Goal: Information Seeking & Learning: Learn about a topic

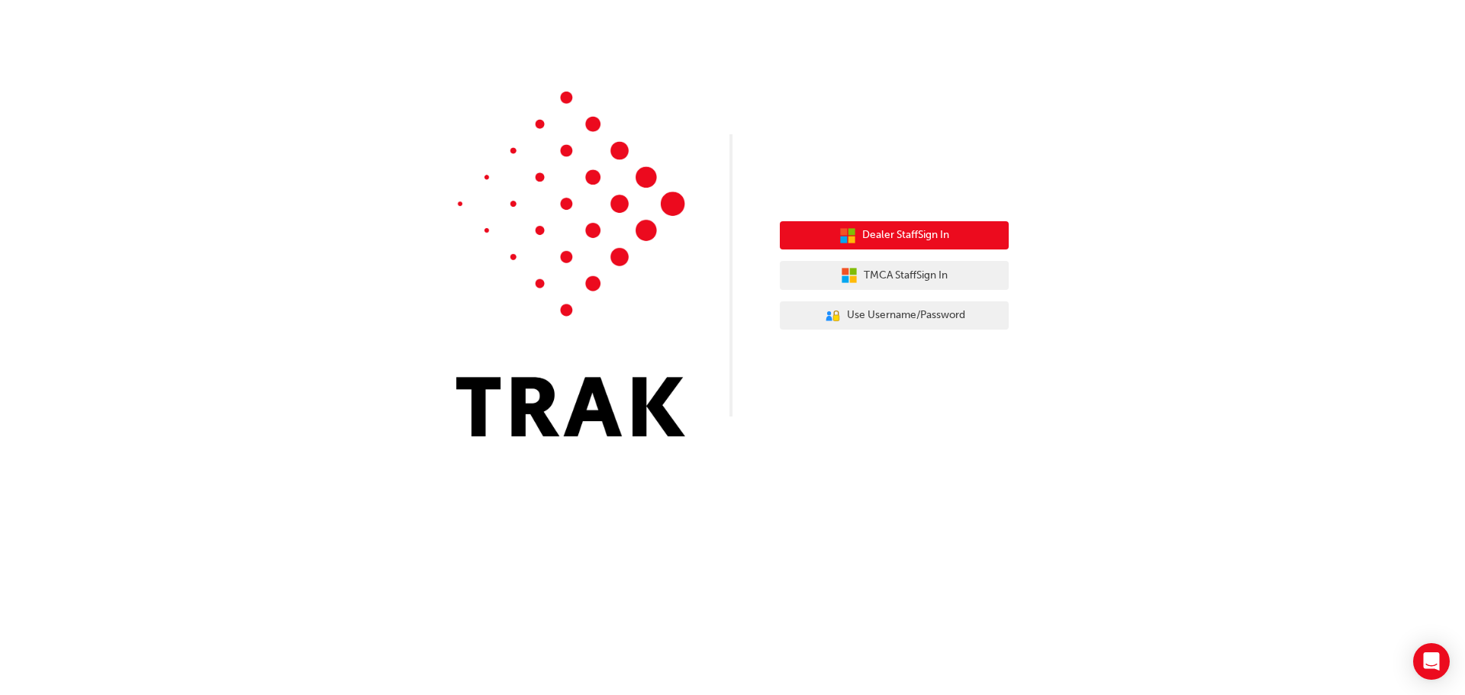
click at [893, 235] on span "Dealer Staff Sign In" at bounding box center [905, 236] width 87 height 18
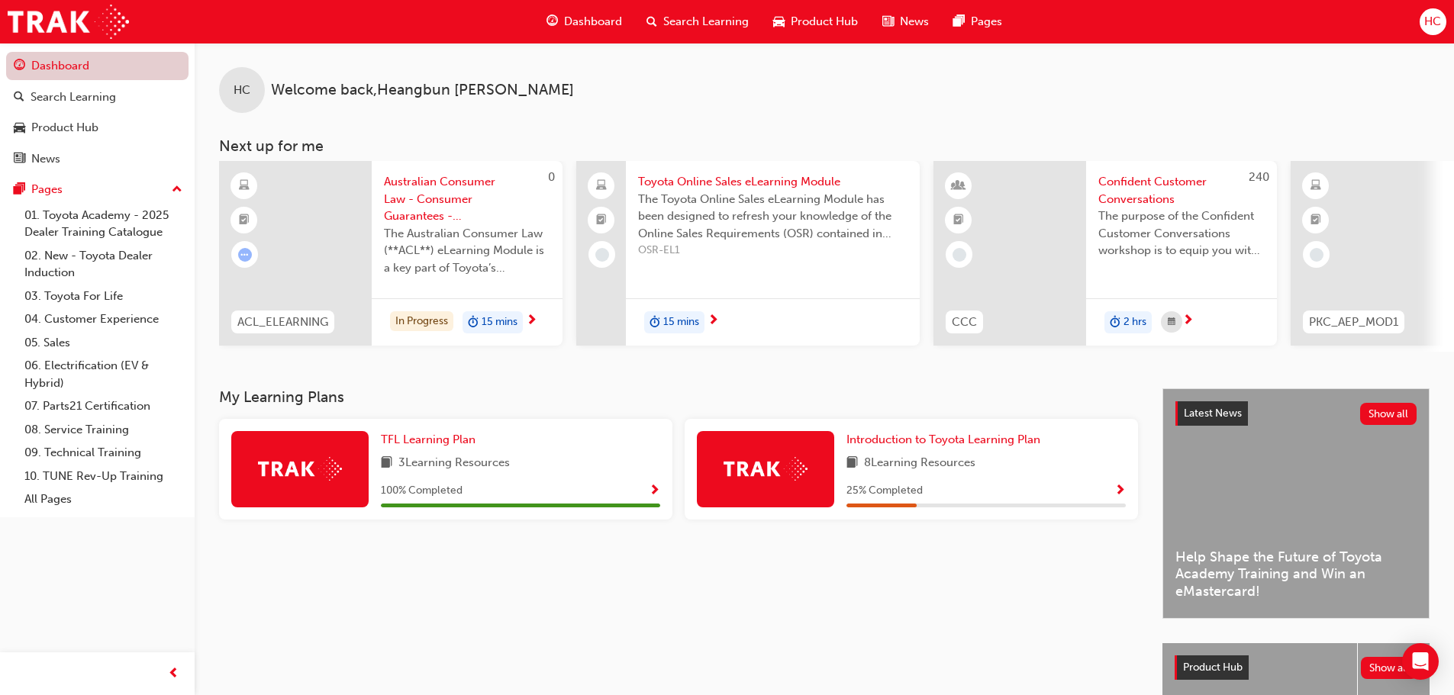
click at [108, 60] on link "Dashboard" at bounding box center [97, 66] width 182 height 28
click at [76, 502] on link "All Pages" at bounding box center [103, 500] width 170 height 24
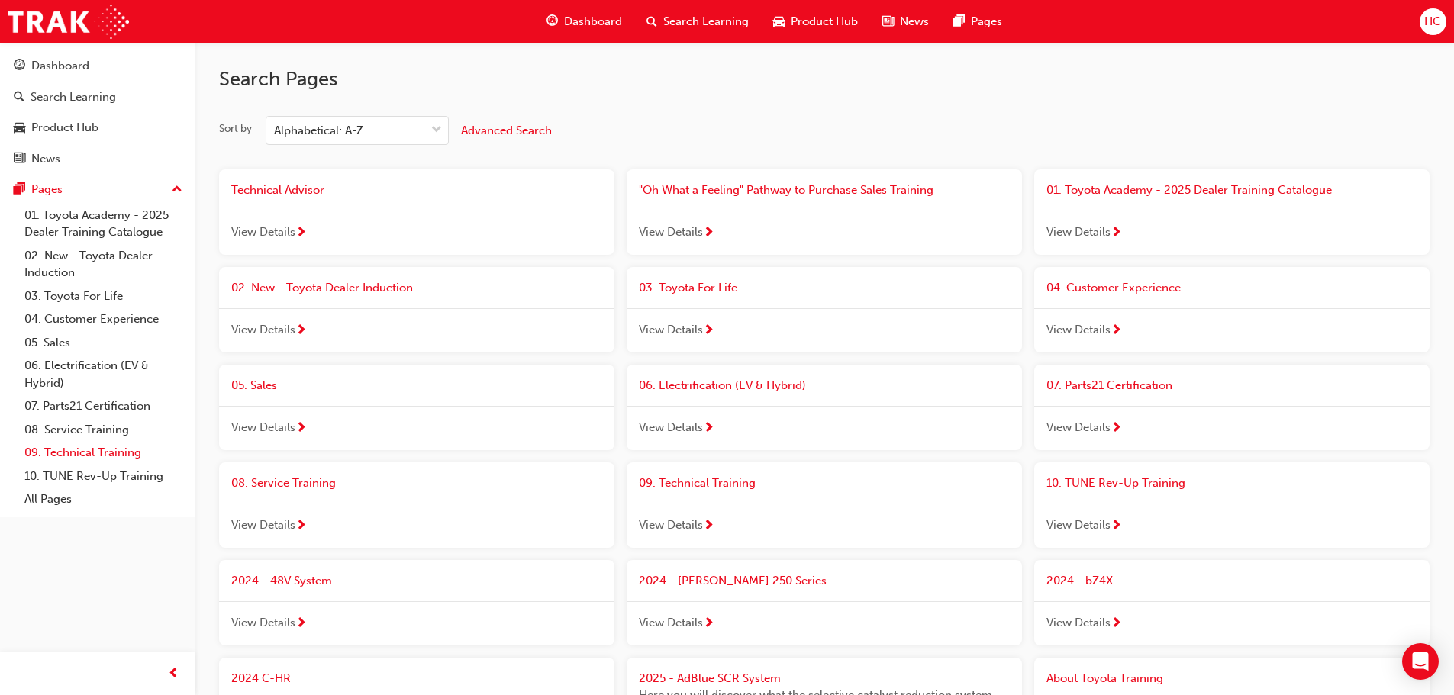
click at [107, 459] on link "09. Technical Training" at bounding box center [103, 453] width 170 height 24
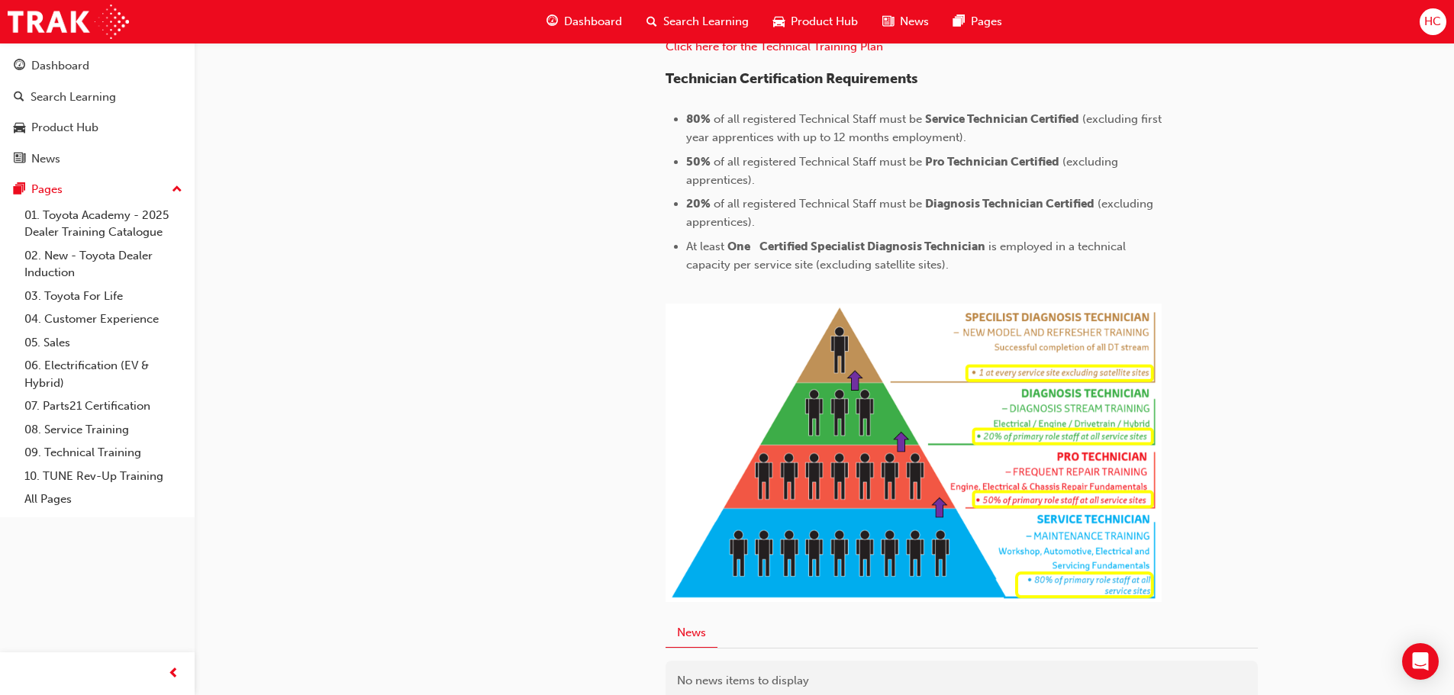
scroll to position [380, 0]
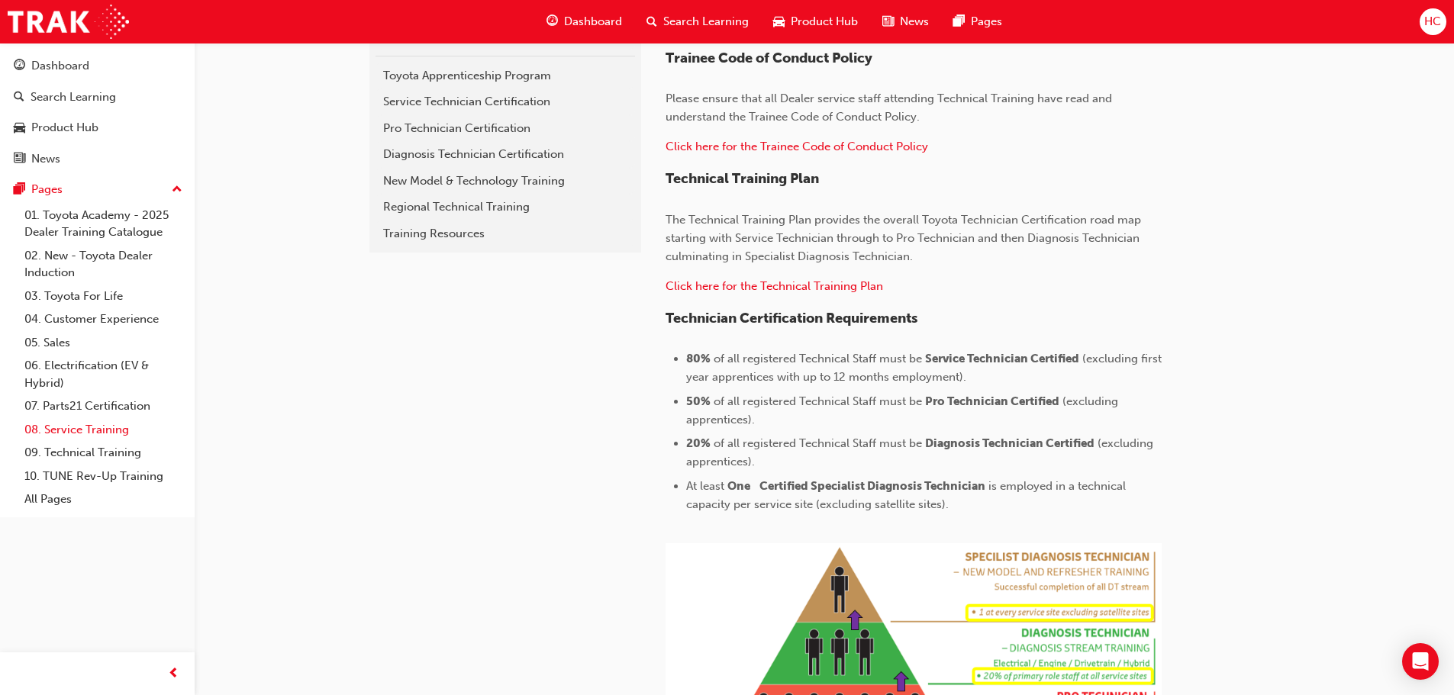
click at [103, 435] on link "08. Service Training" at bounding box center [103, 430] width 170 height 24
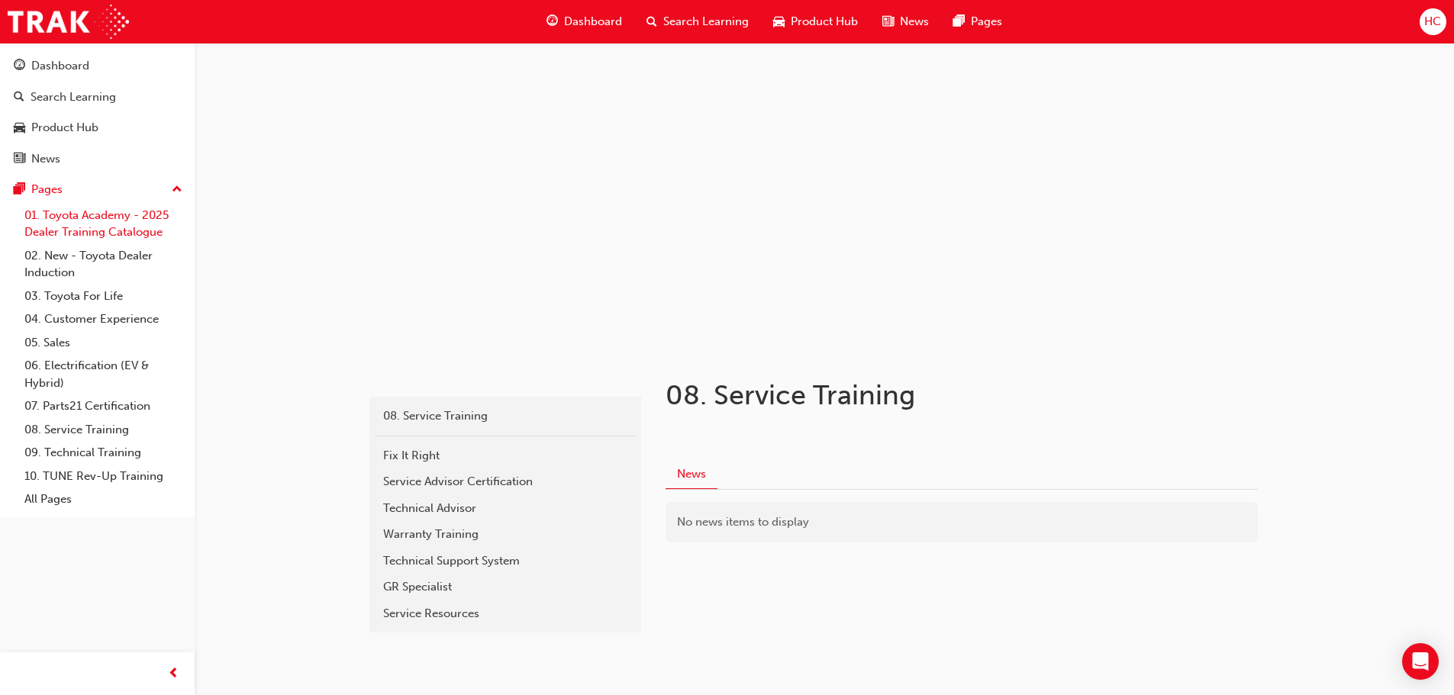
click at [140, 233] on link "01. Toyota Academy - 2025 Dealer Training Catalogue" at bounding box center [103, 224] width 170 height 40
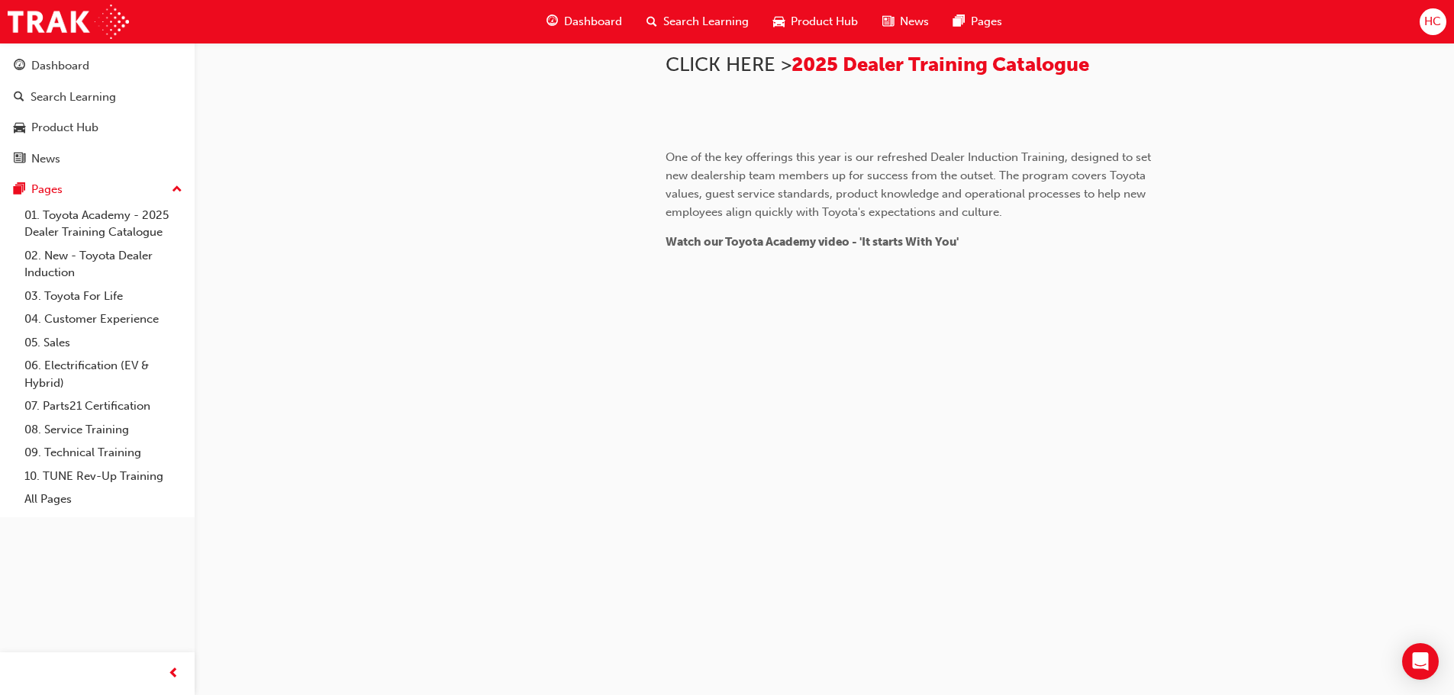
scroll to position [916, 0]
click at [99, 104] on div "Search Learning" at bounding box center [73, 98] width 85 height 18
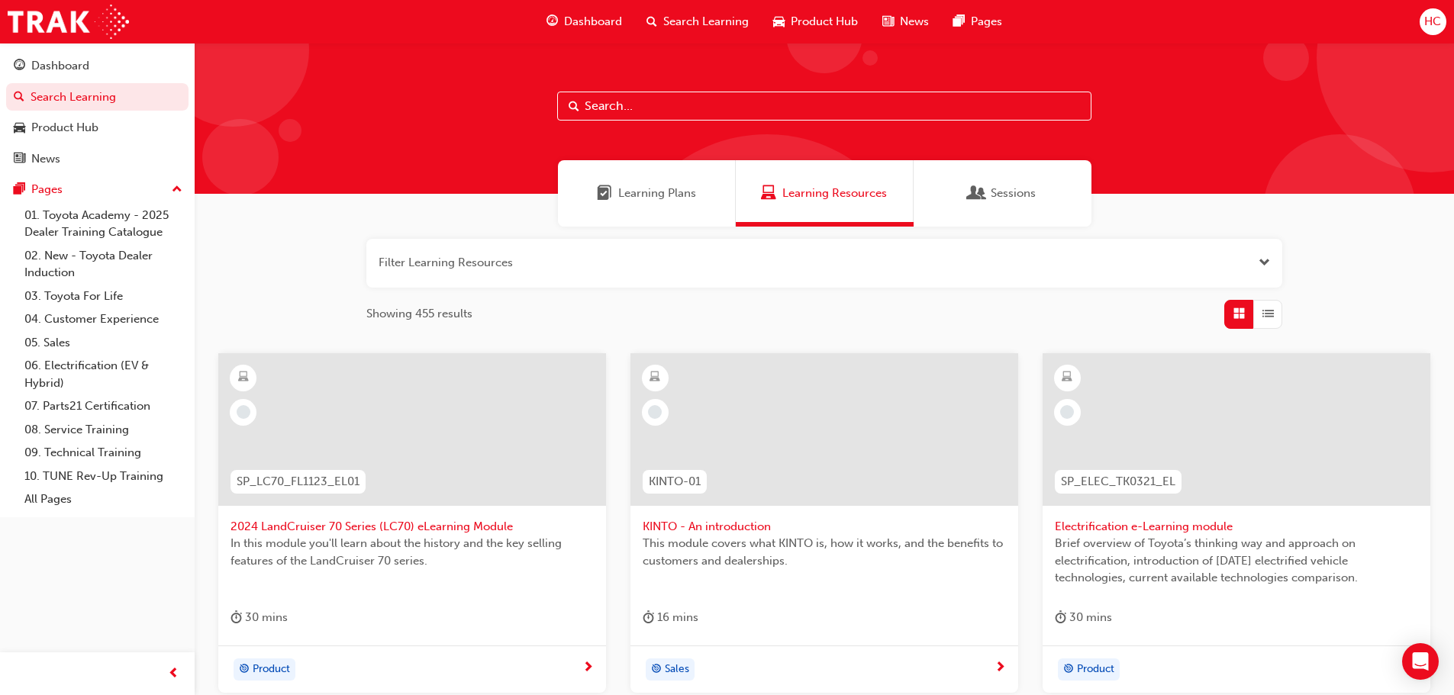
click at [664, 110] on input "text" at bounding box center [824, 106] width 534 height 29
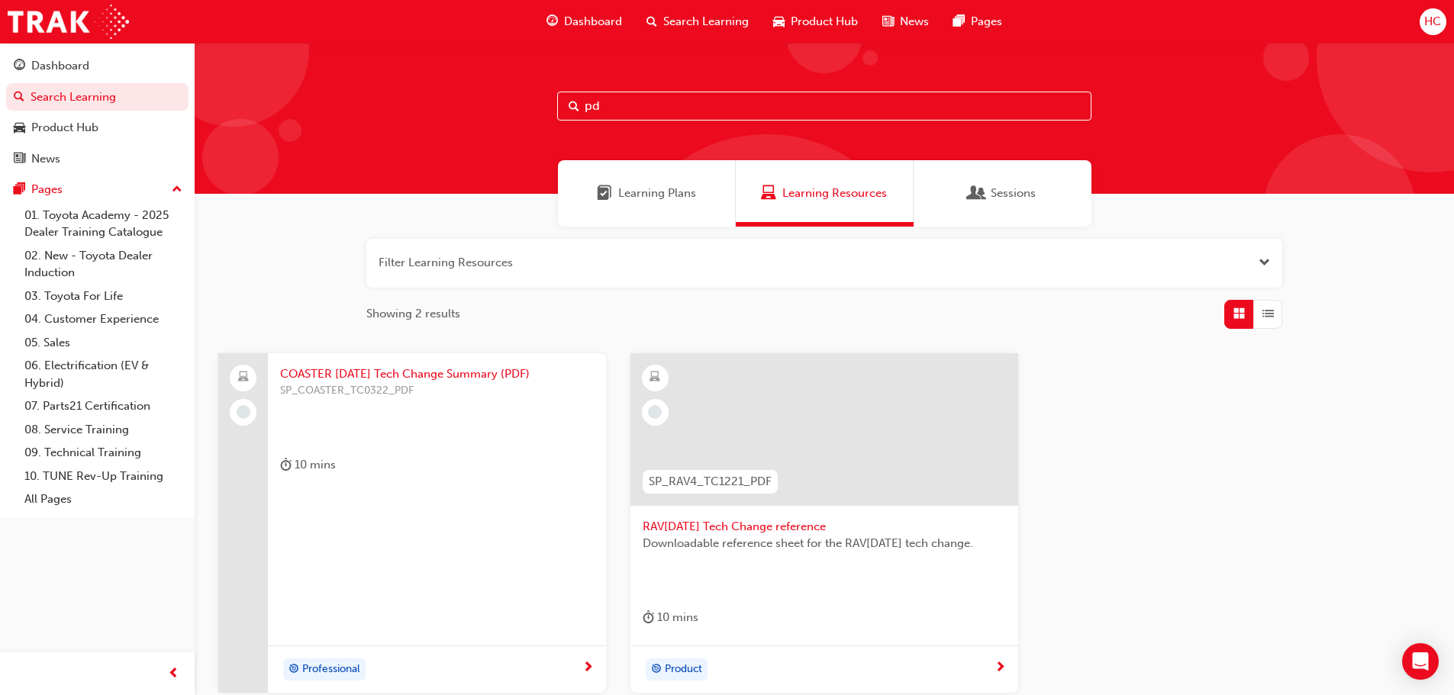
type input "p"
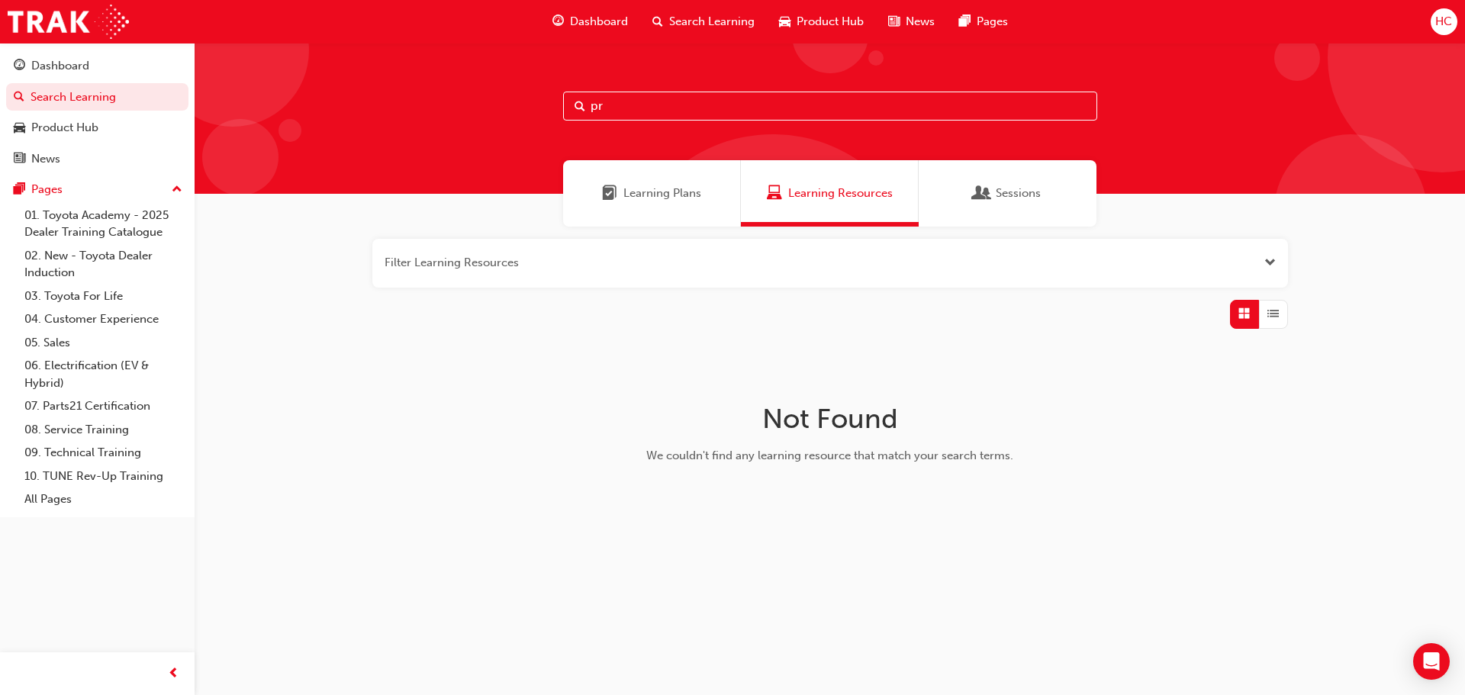
type input "p"
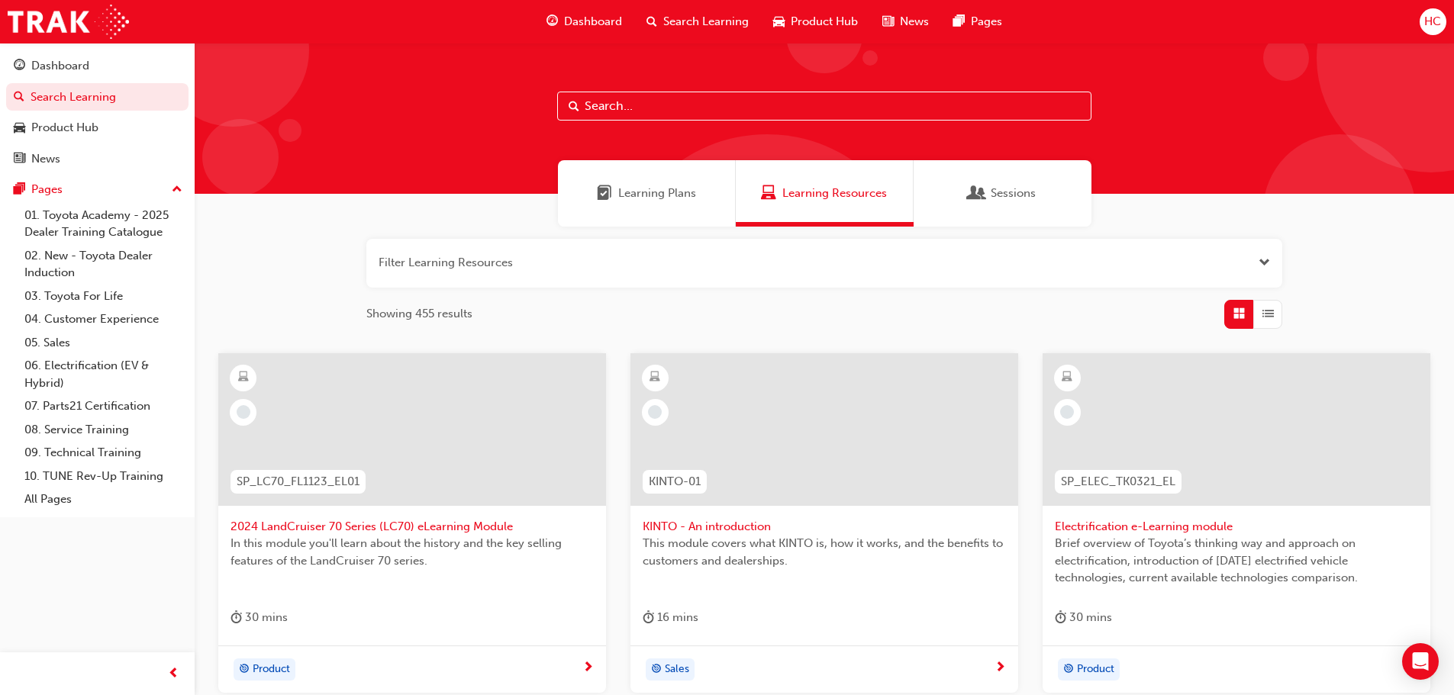
click at [640, 192] on span "Learning Plans" at bounding box center [657, 194] width 78 height 18
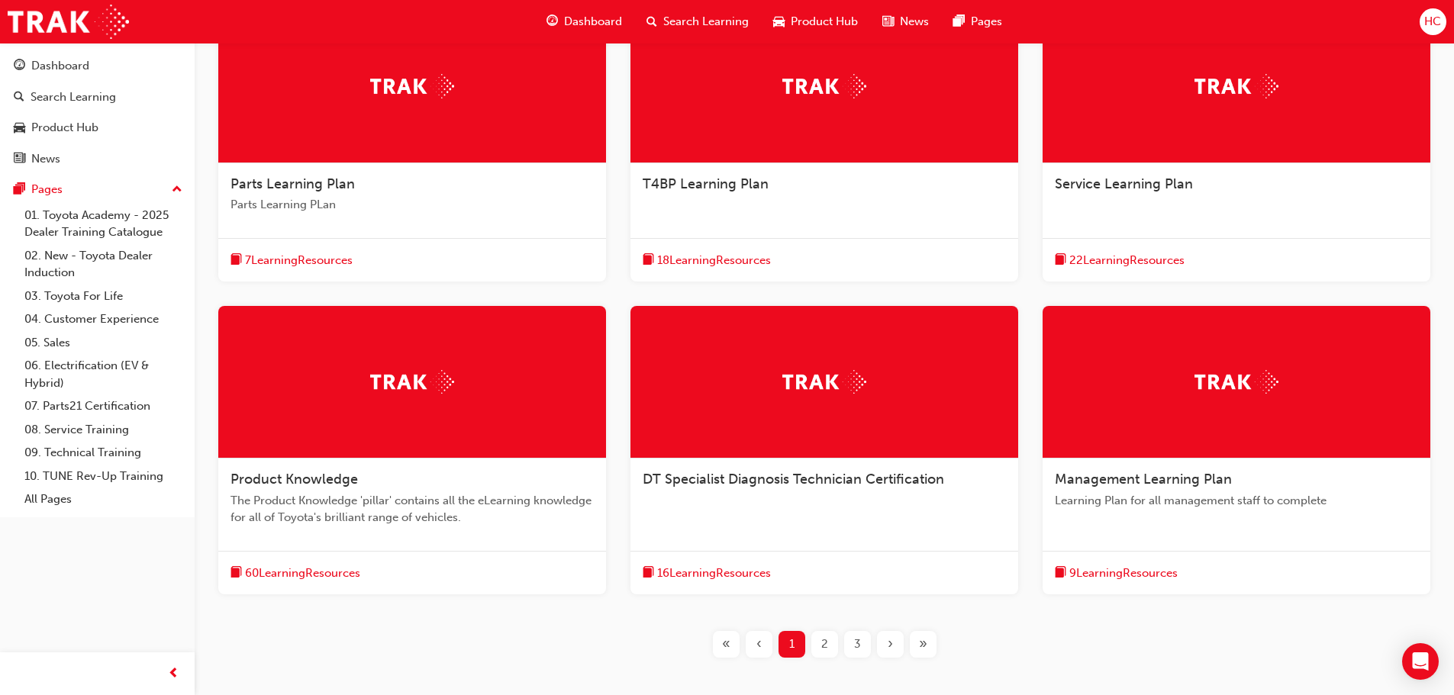
scroll to position [382, 0]
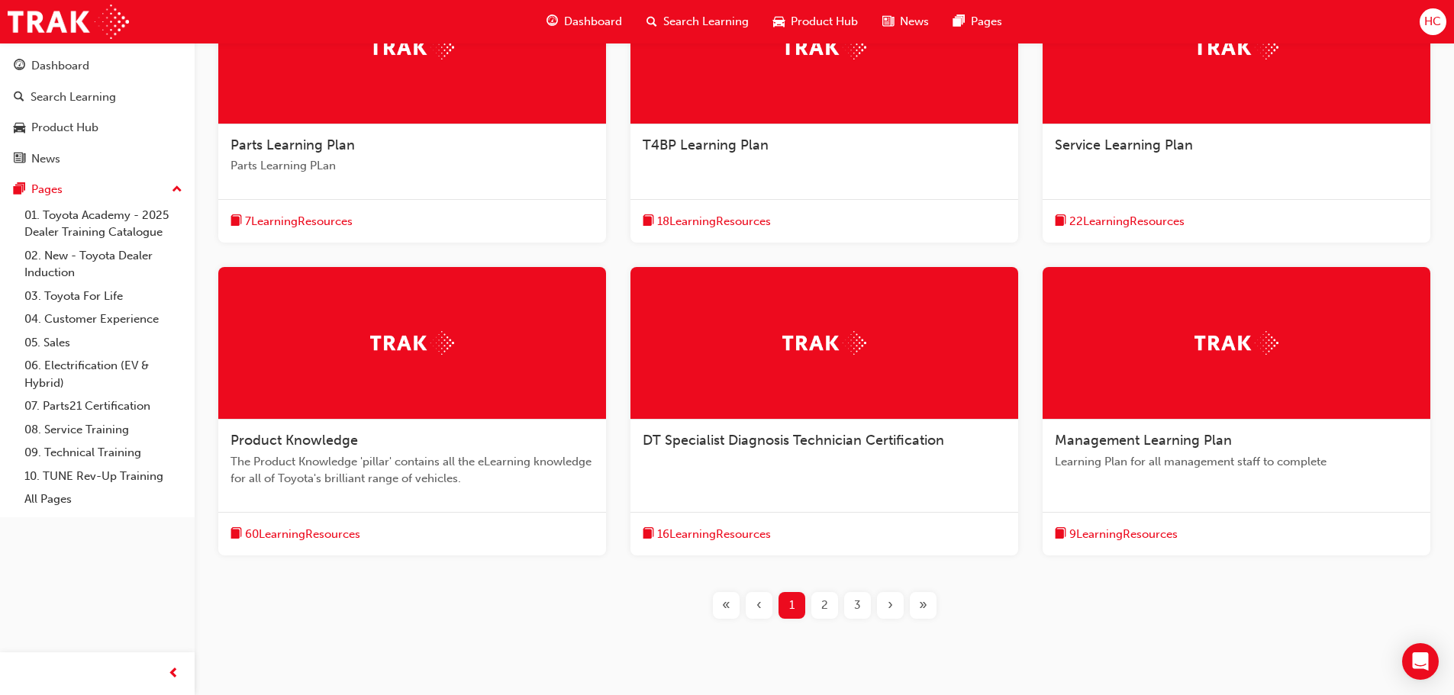
click at [831, 598] on div "2" at bounding box center [824, 605] width 27 height 27
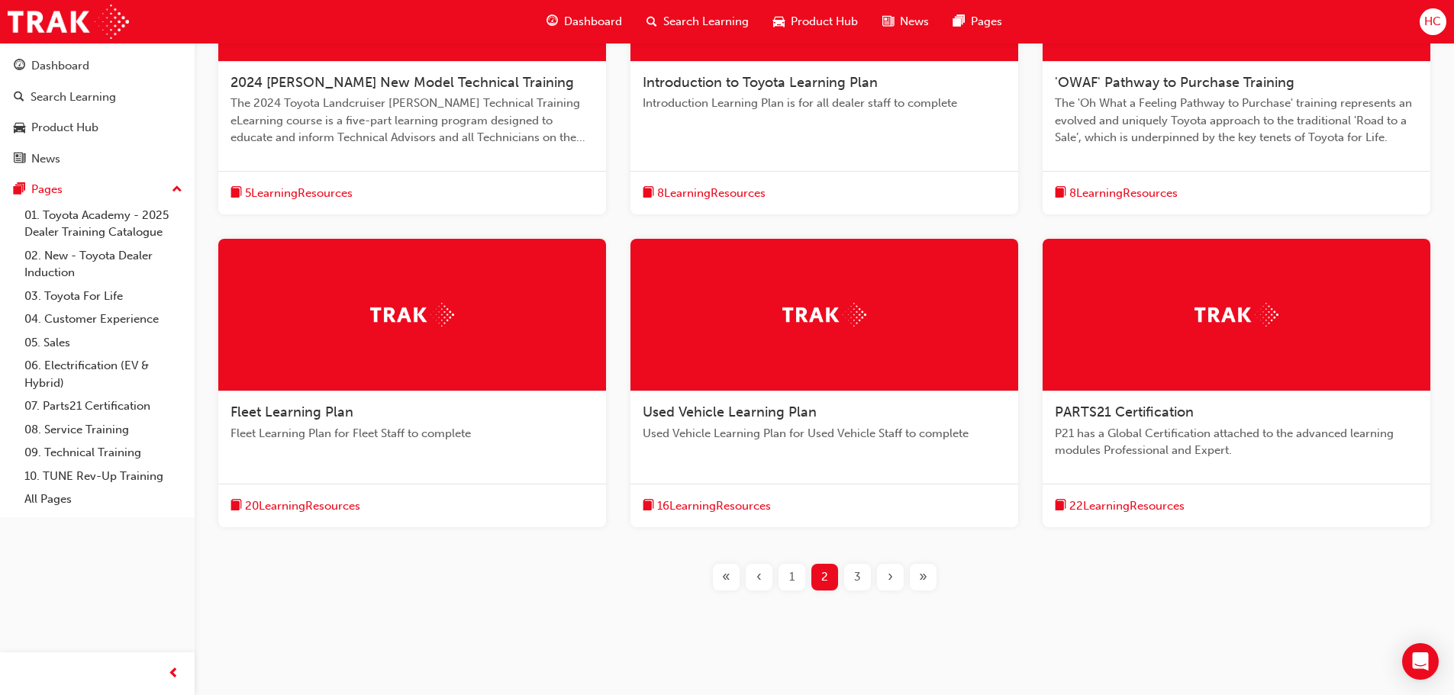
scroll to position [458, 0]
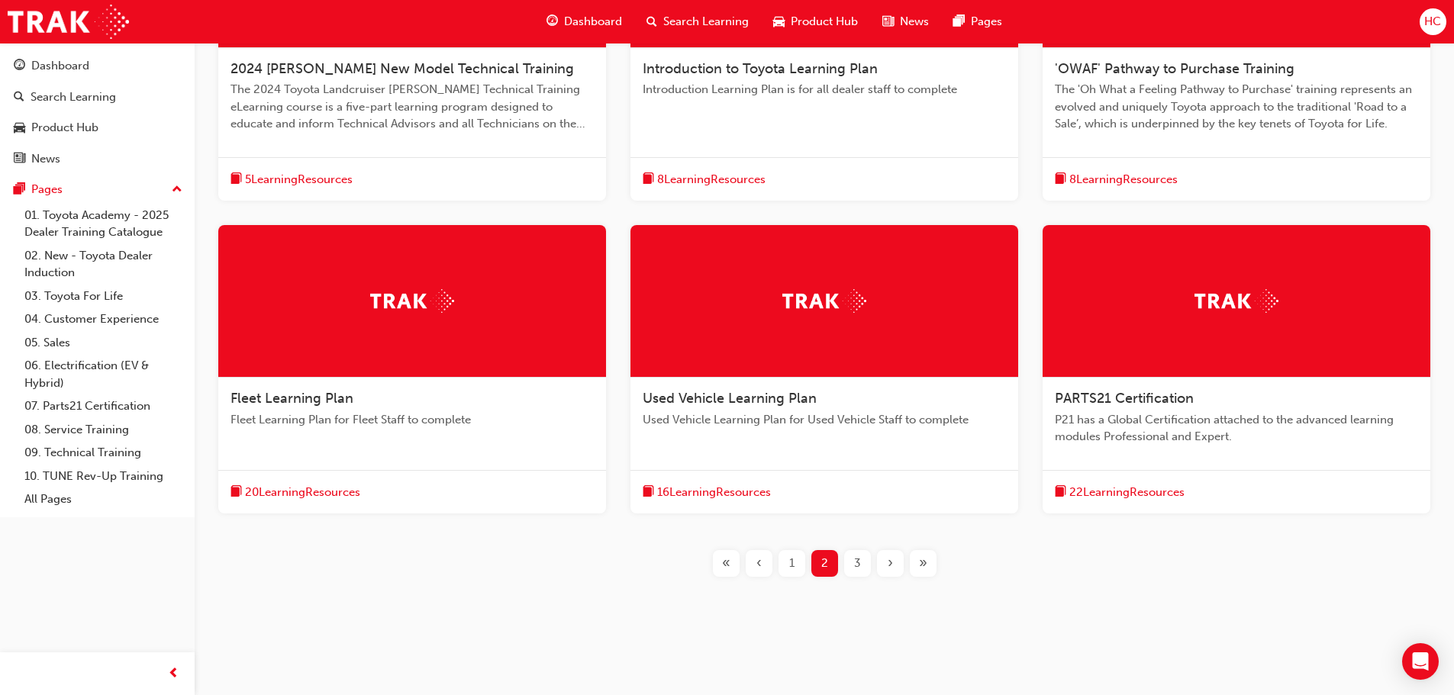
click at [858, 558] on span "3" at bounding box center [857, 564] width 7 height 18
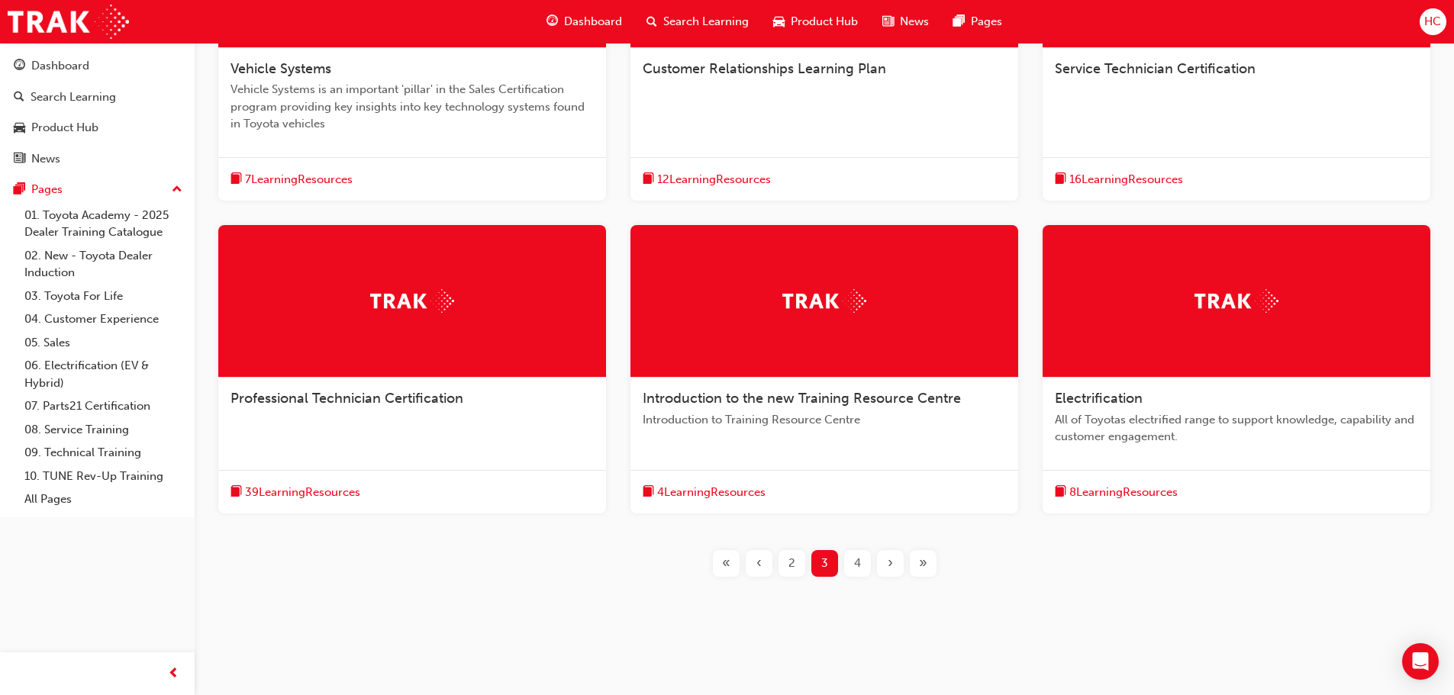
scroll to position [382, 0]
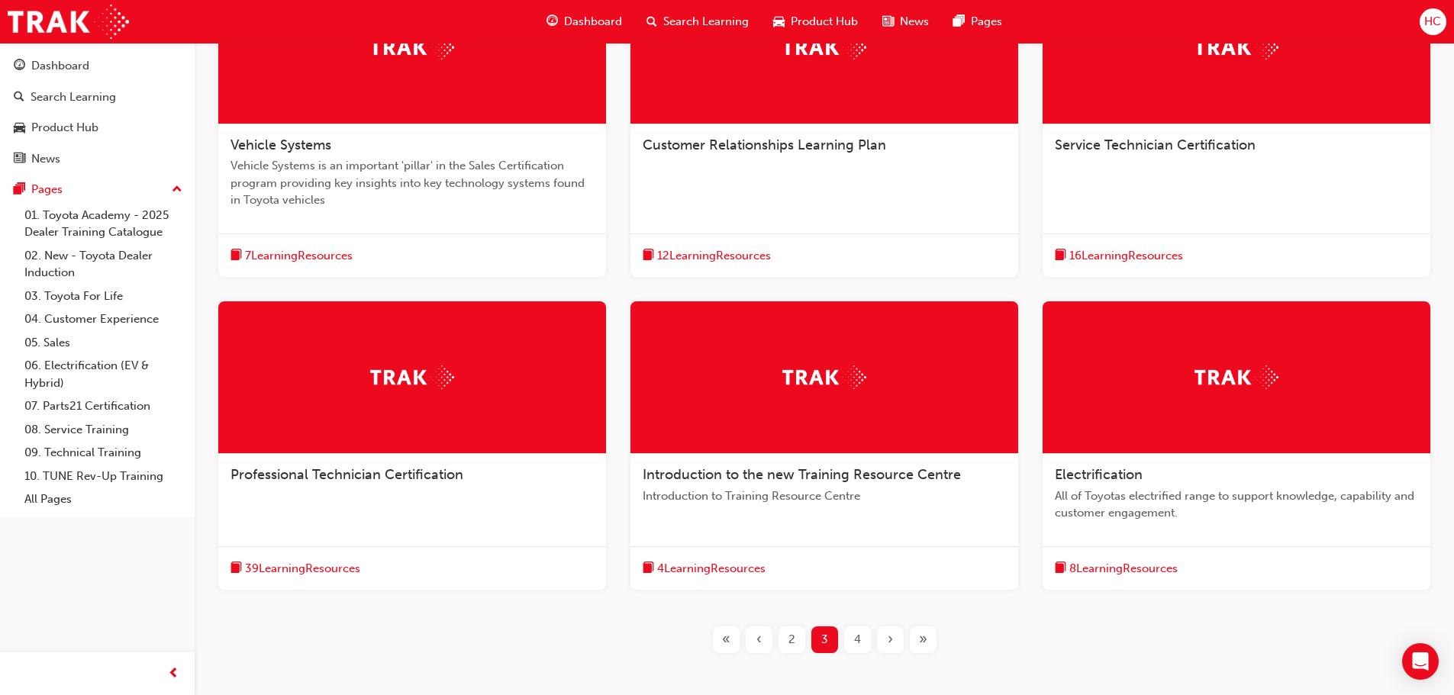
click at [859, 643] on span "4" at bounding box center [857, 640] width 7 height 18
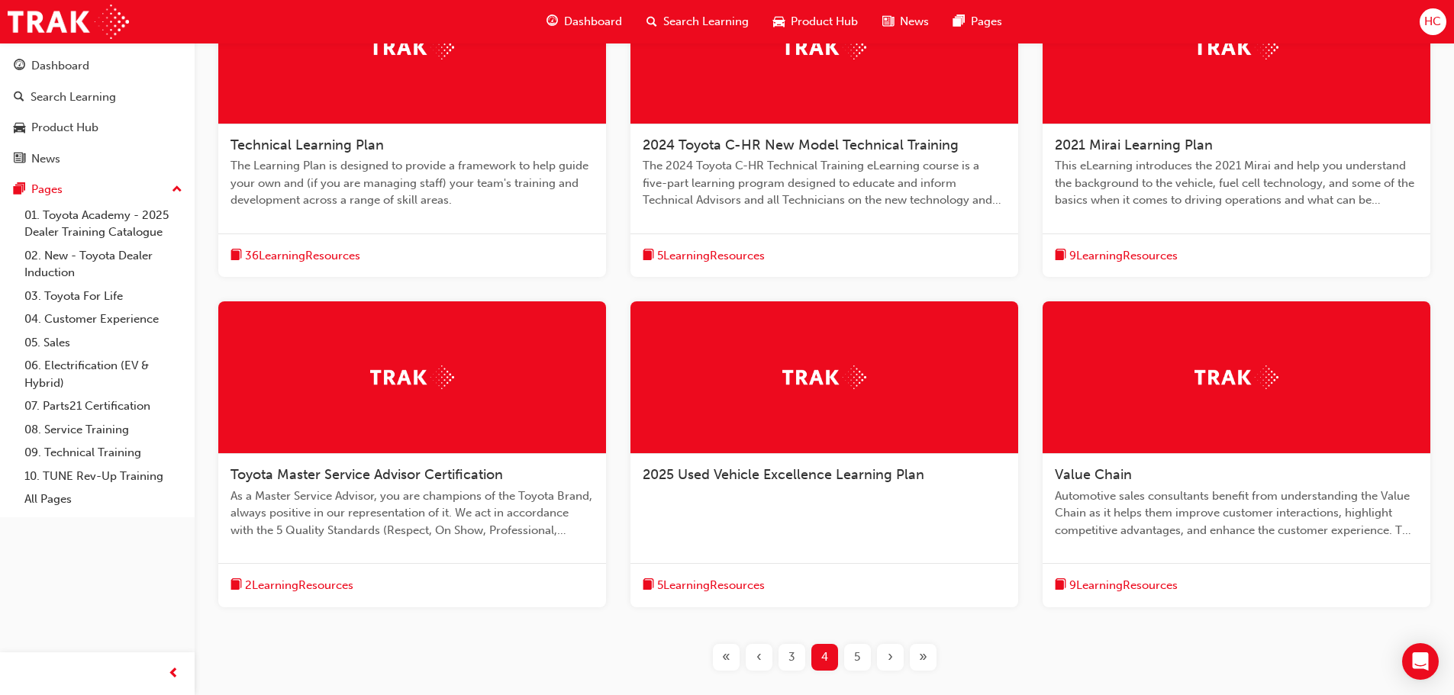
click at [864, 658] on div "5" at bounding box center [857, 657] width 27 height 27
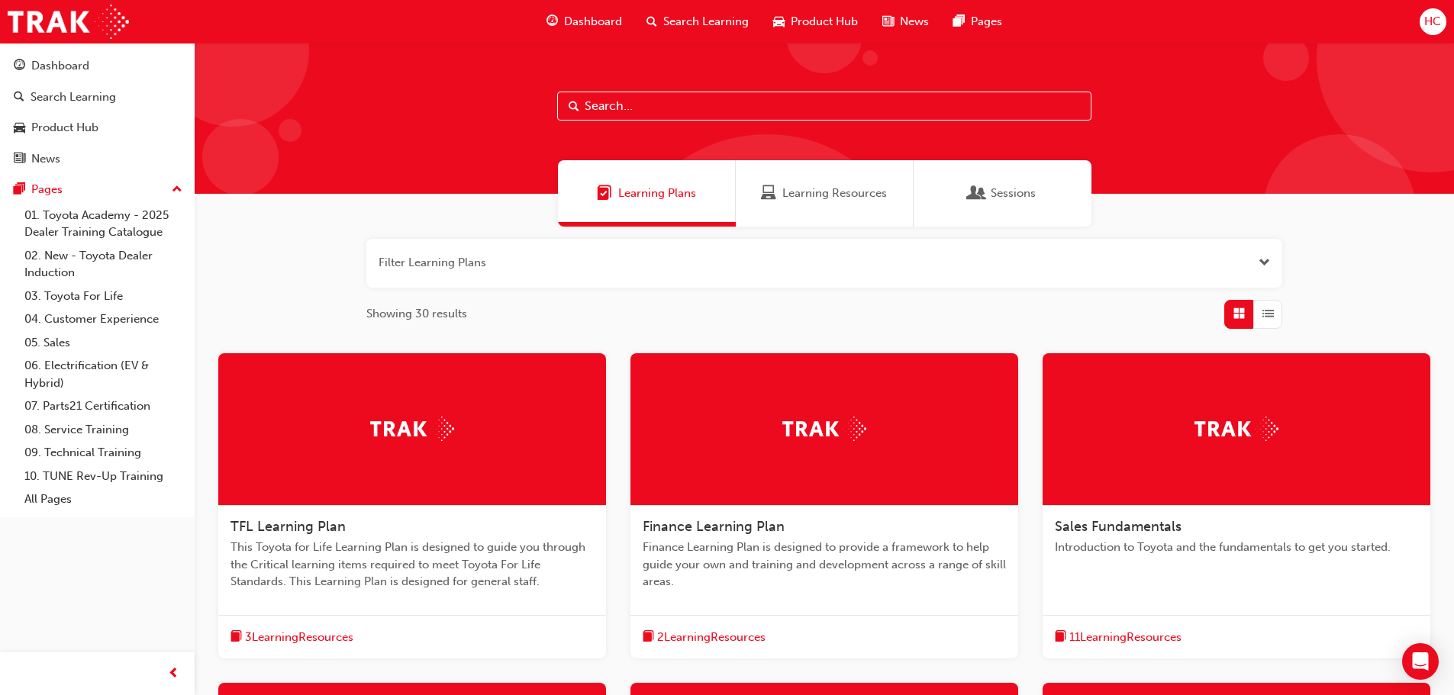
click at [972, 192] on span "Sessions" at bounding box center [976, 194] width 15 height 18
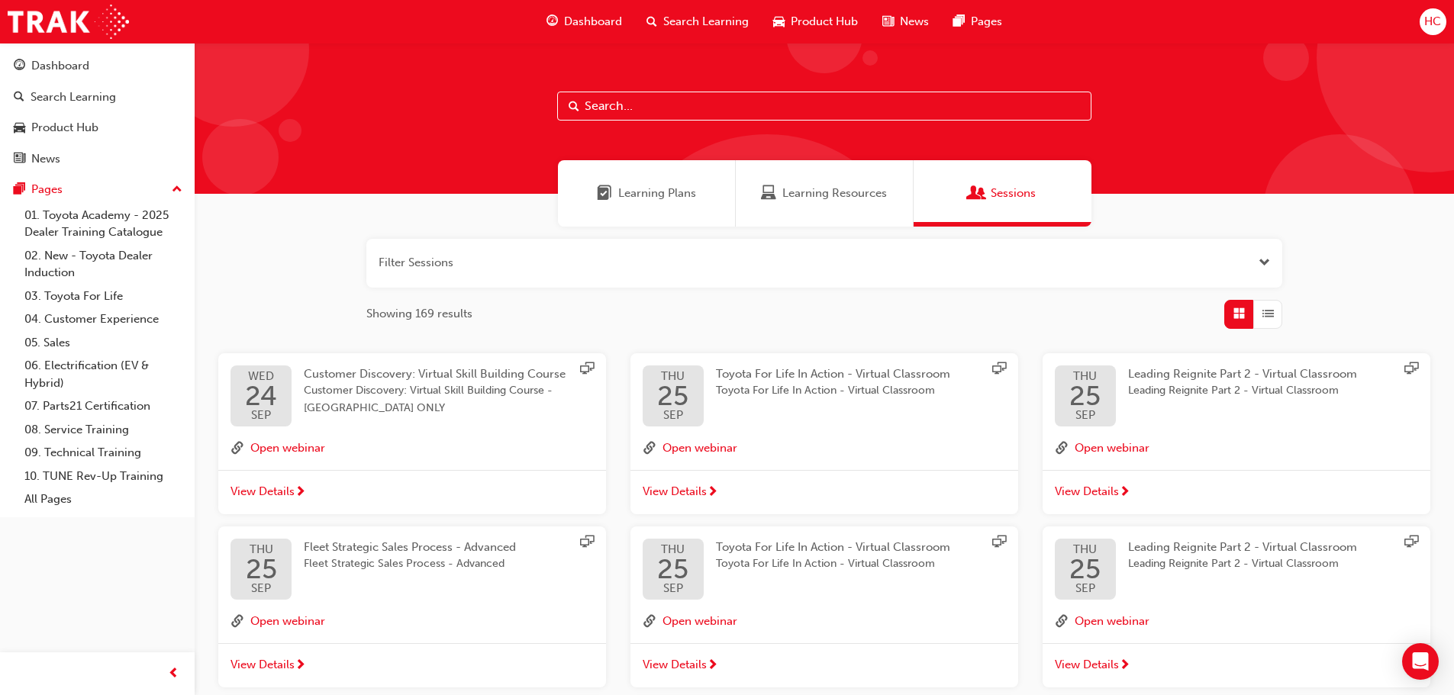
click at [797, 202] on div "Learning Resources" at bounding box center [825, 193] width 178 height 66
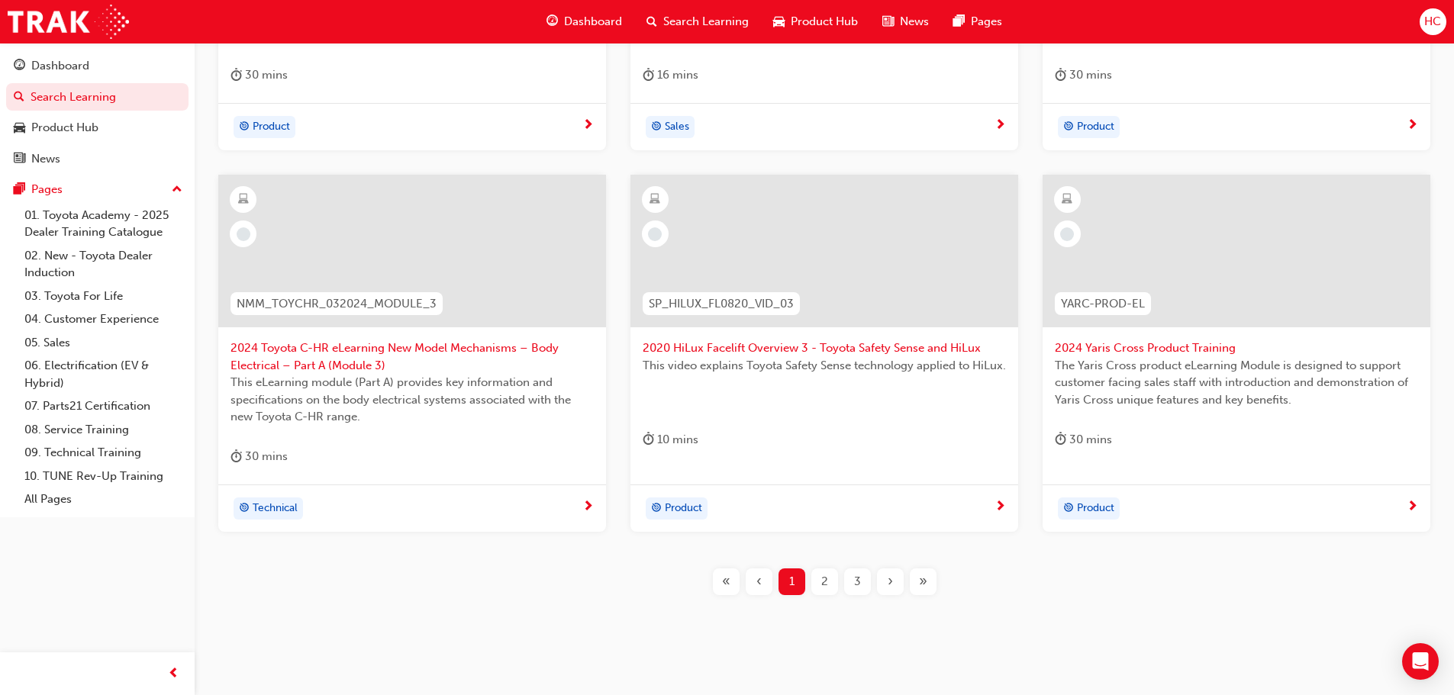
scroll to position [566, 0]
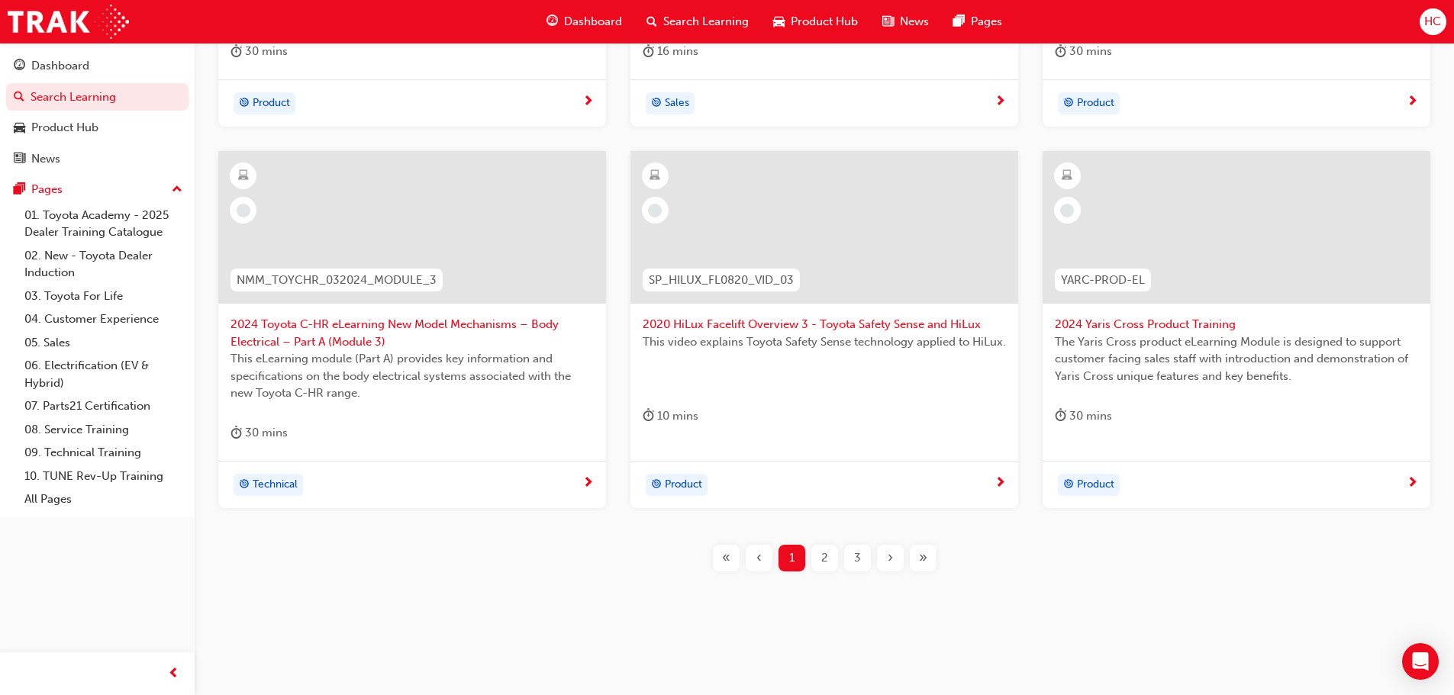
click at [829, 563] on div "2" at bounding box center [824, 558] width 27 height 27
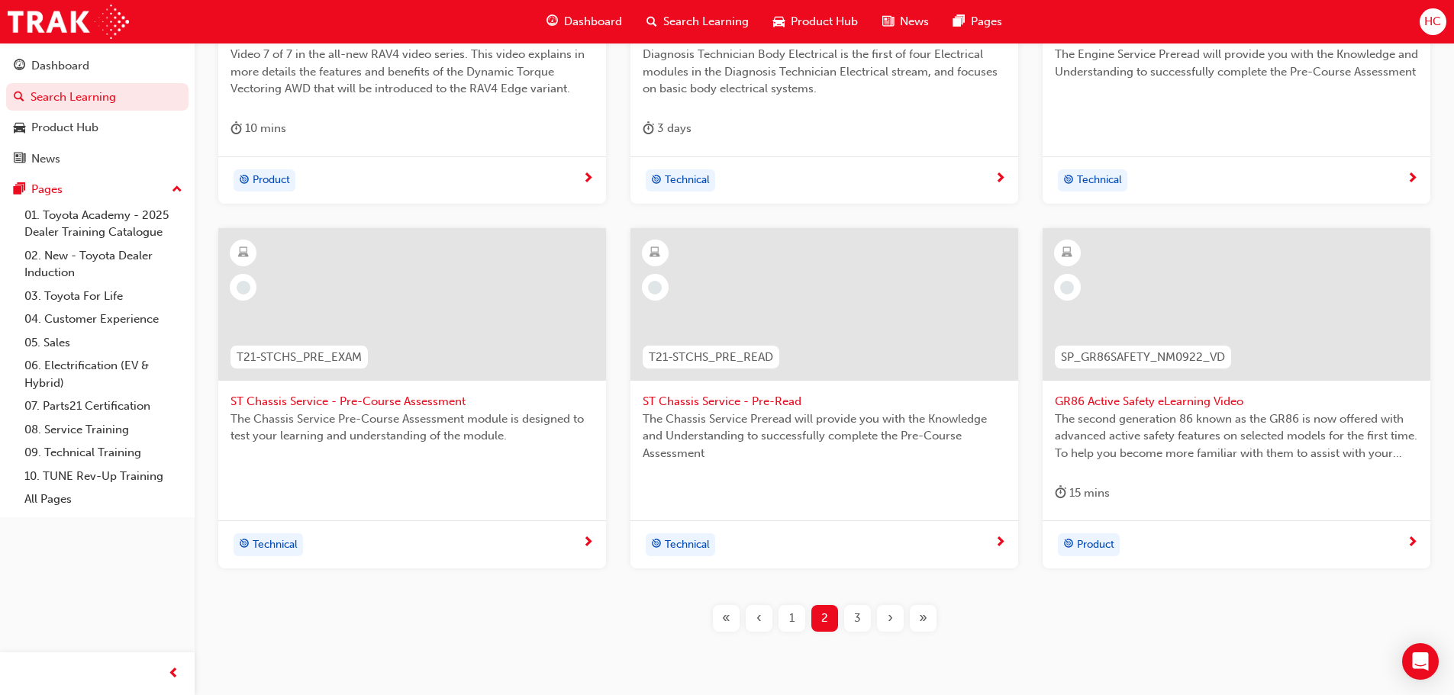
scroll to position [549, 0]
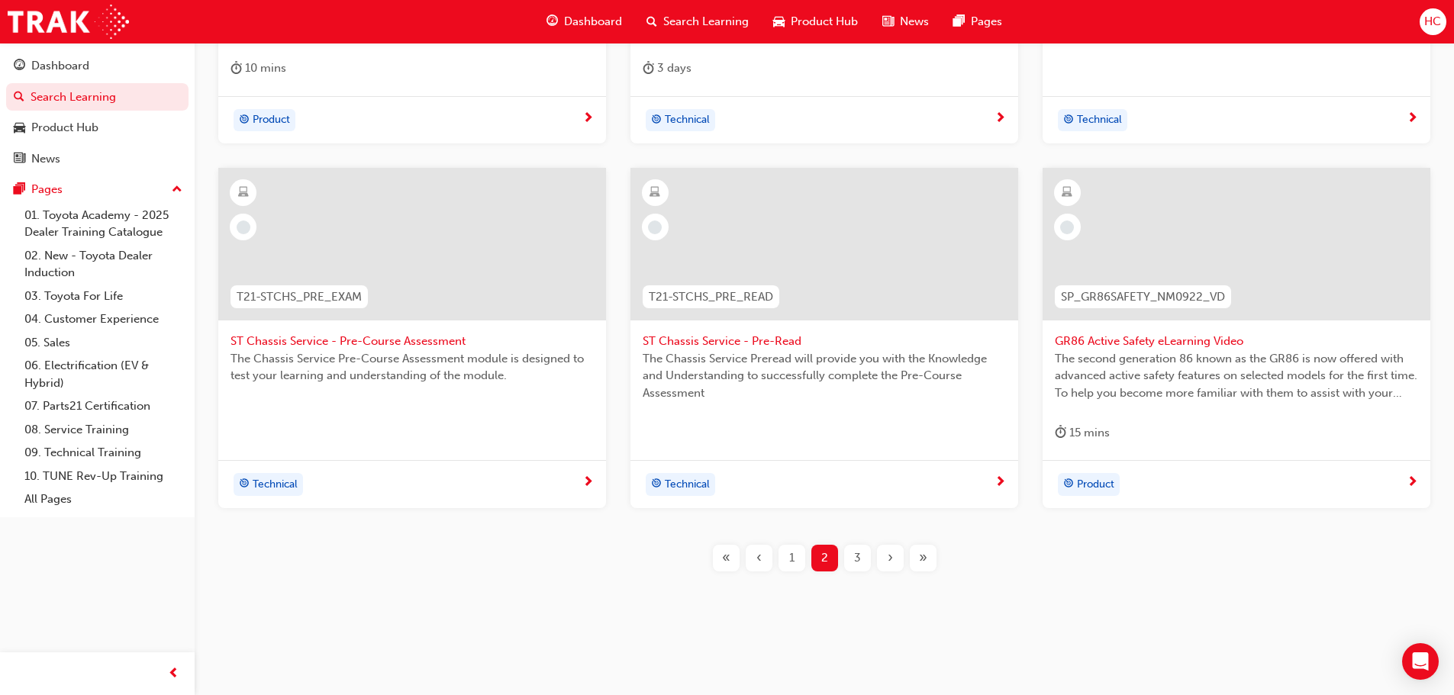
click at [854, 555] on span "3" at bounding box center [857, 558] width 7 height 18
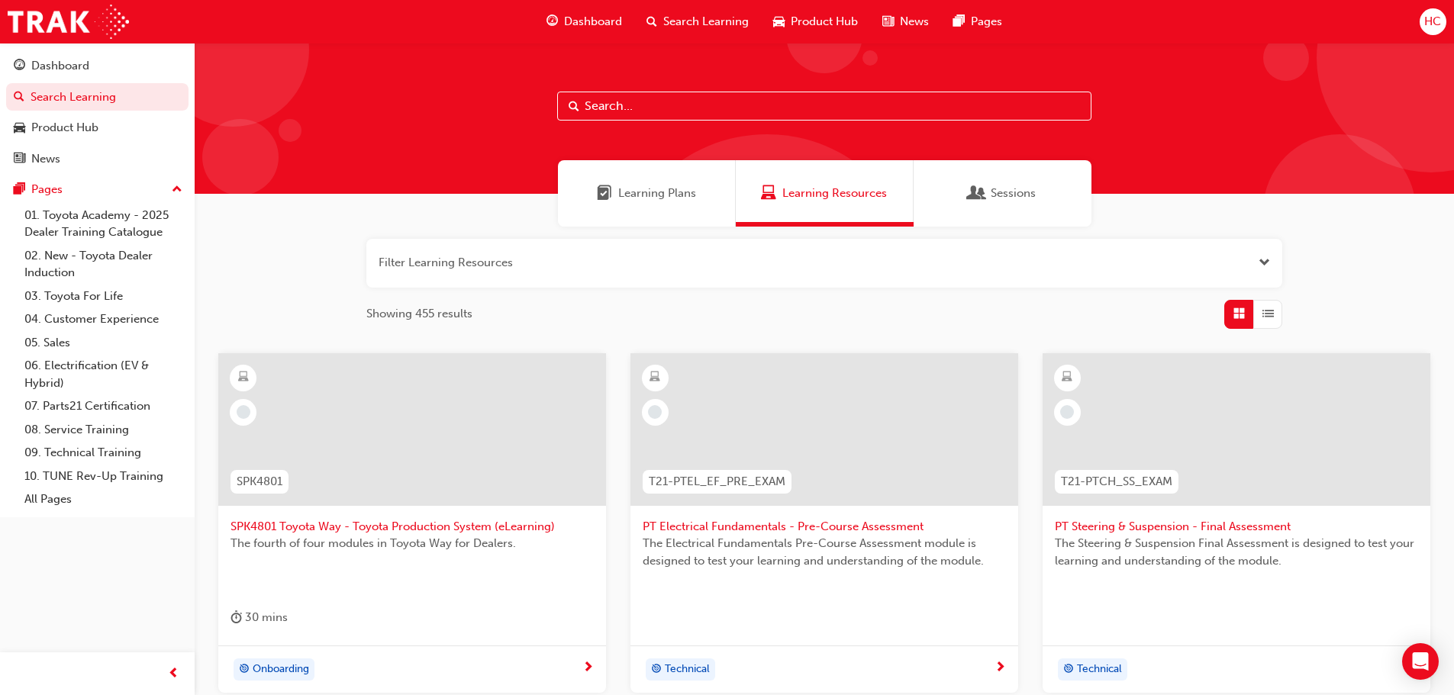
click at [817, 14] on span "Product Hub" at bounding box center [823, 22] width 67 height 18
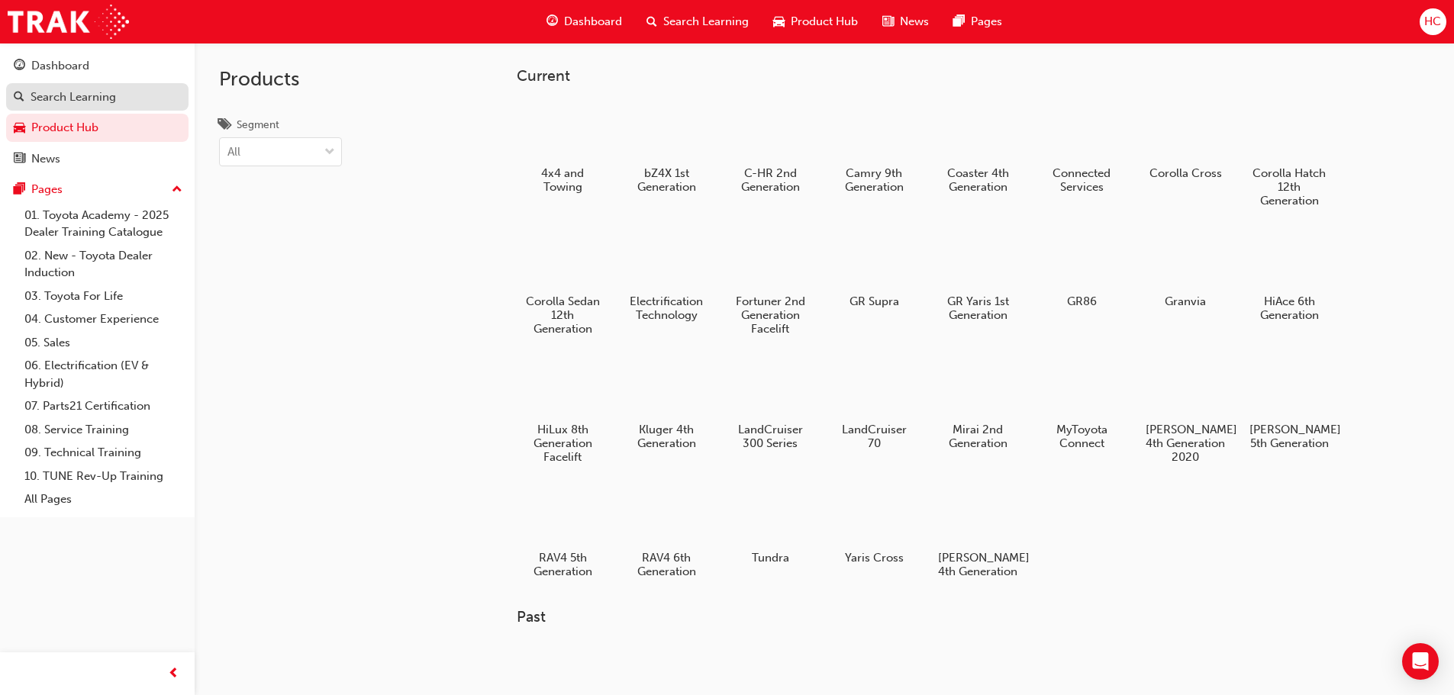
click at [106, 100] on div "Search Learning" at bounding box center [73, 98] width 85 height 18
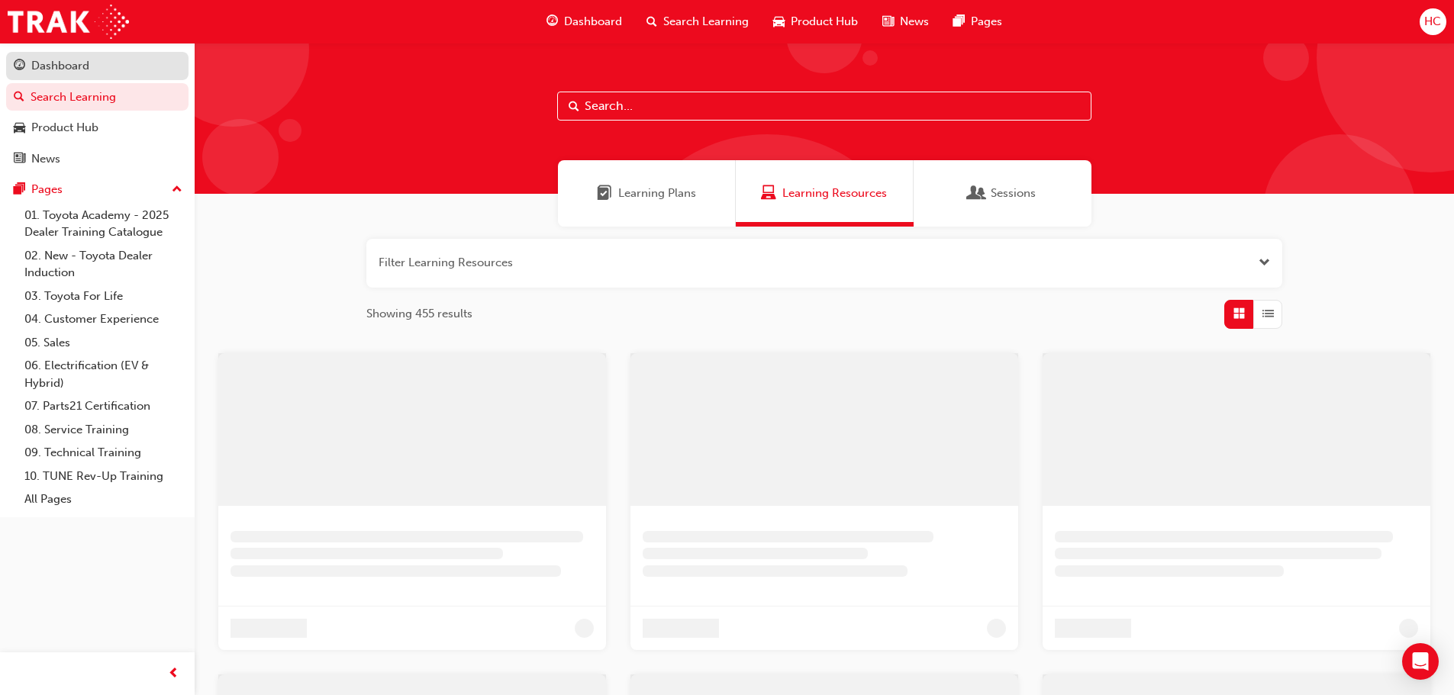
click at [77, 60] on div "Dashboard" at bounding box center [60, 66] width 58 height 18
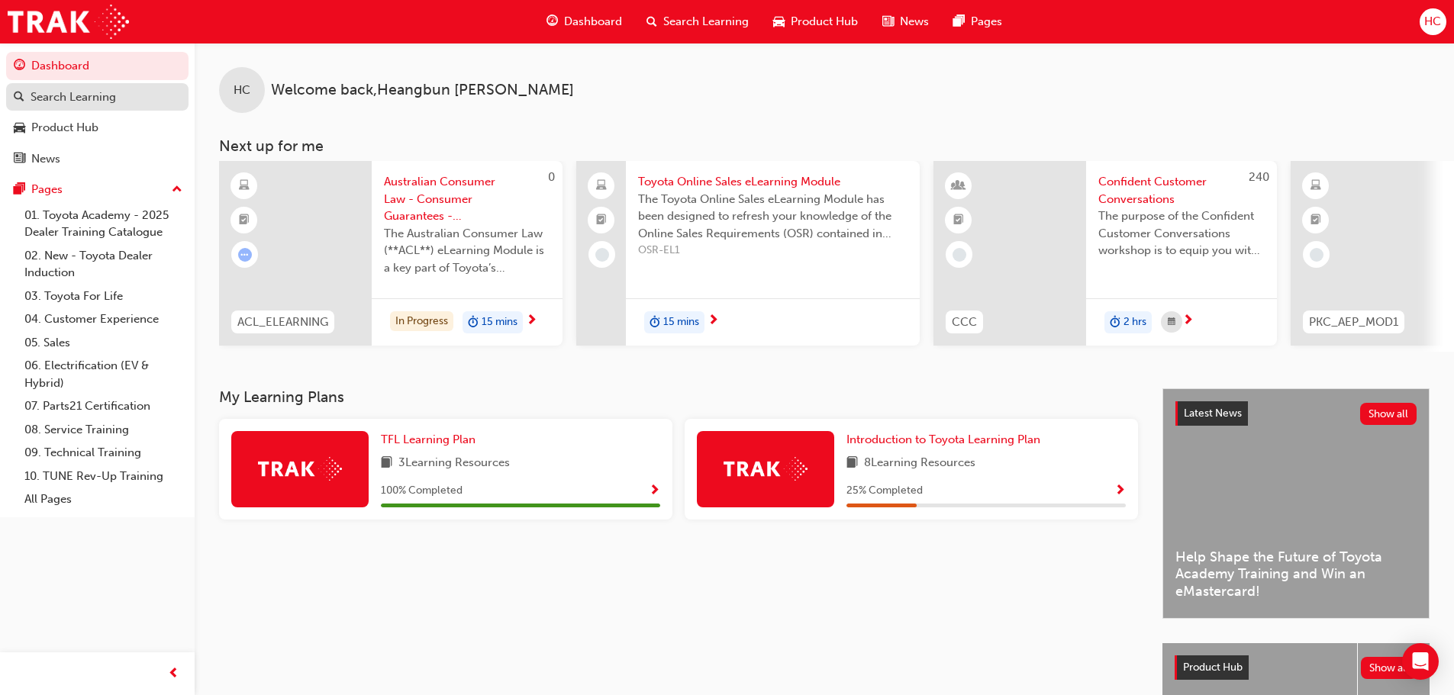
click at [112, 96] on div "Search Learning" at bounding box center [73, 98] width 85 height 18
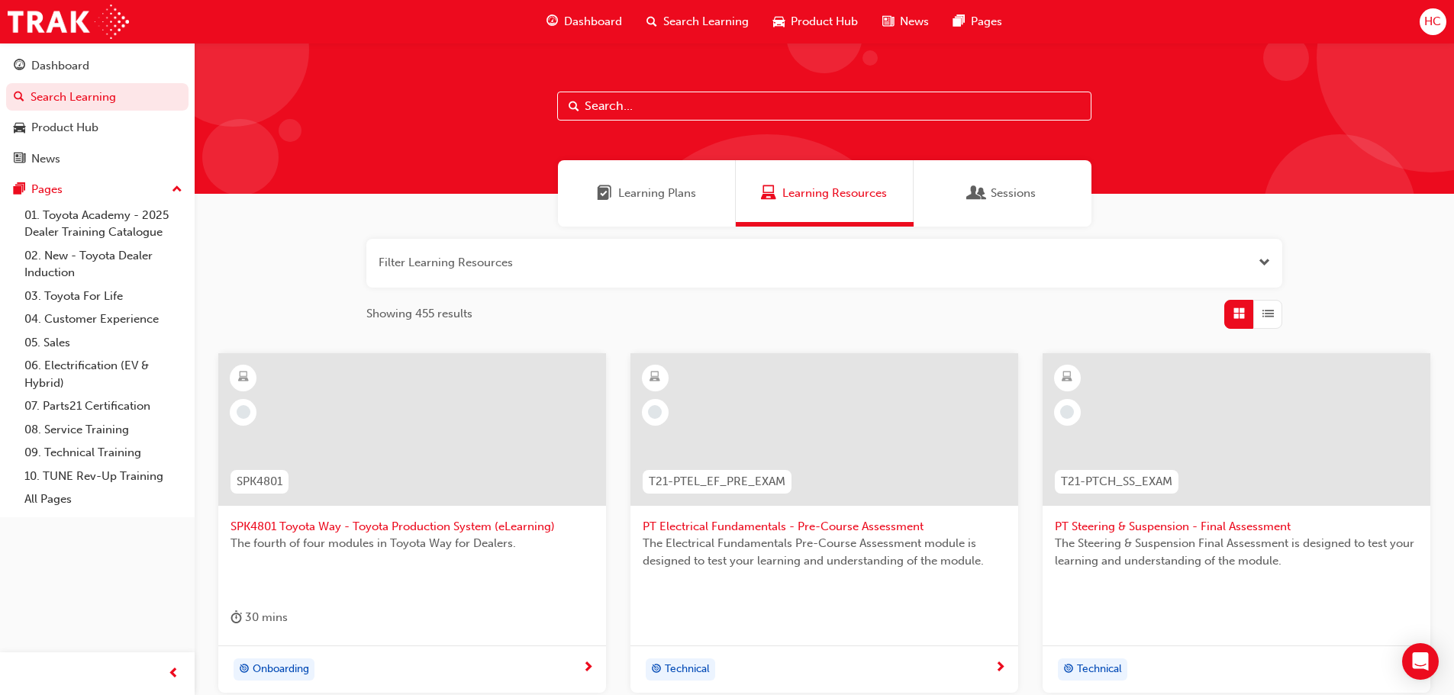
click at [629, 184] on div "Learning Plans" at bounding box center [647, 193] width 178 height 66
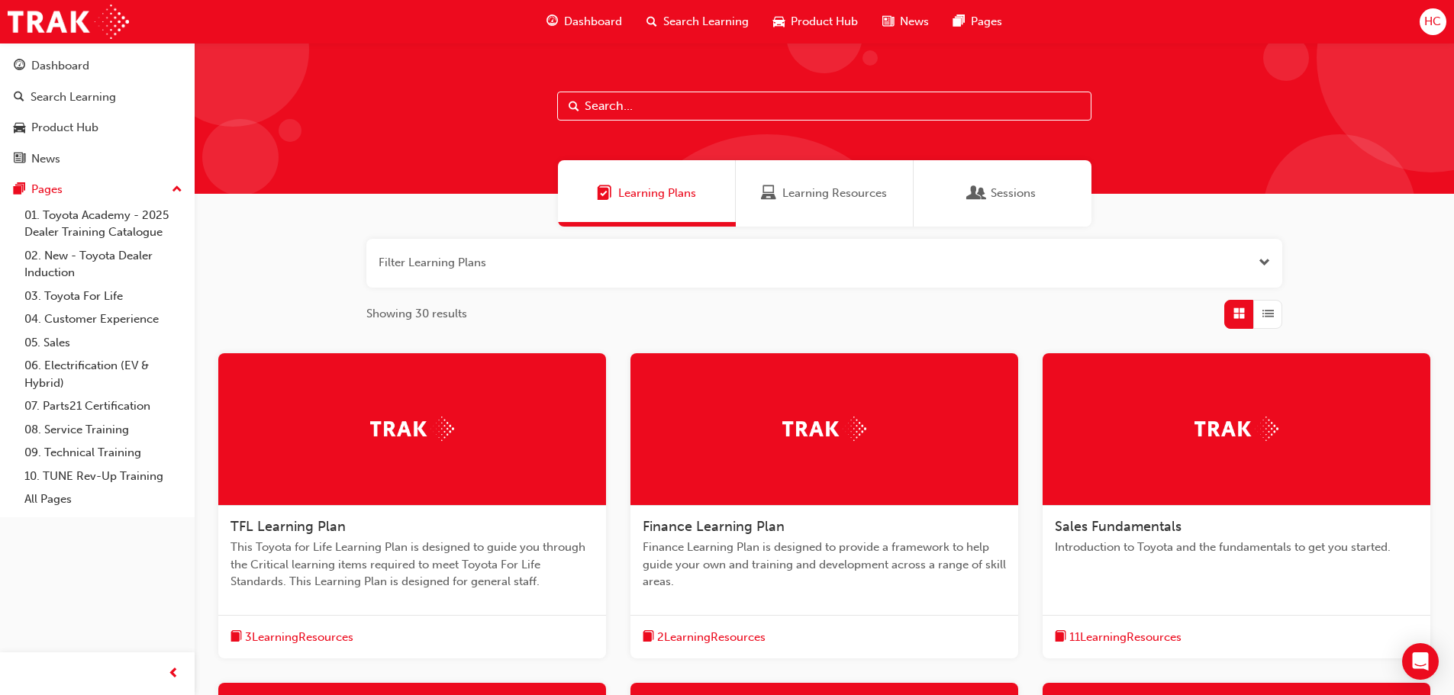
click at [1259, 260] on span "Open the filter" at bounding box center [1263, 263] width 11 height 18
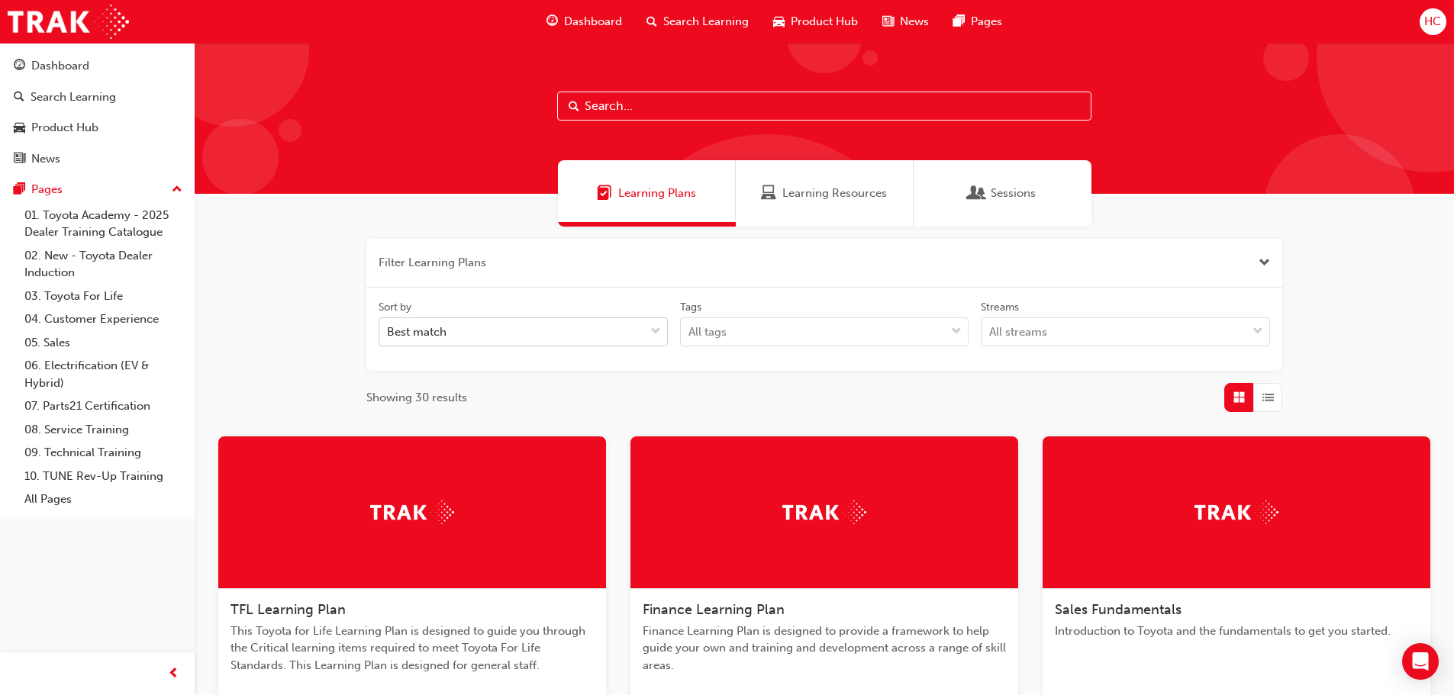
click at [561, 340] on div "Best match" at bounding box center [511, 332] width 265 height 27
click at [388, 338] on input "Sort by Best match" at bounding box center [388, 331] width 2 height 13
click at [561, 340] on div "Best match" at bounding box center [511, 332] width 265 height 27
click at [388, 338] on input "Sort by 0 results available. Select is focused ,type to refine list, press Down…" at bounding box center [388, 331] width 2 height 13
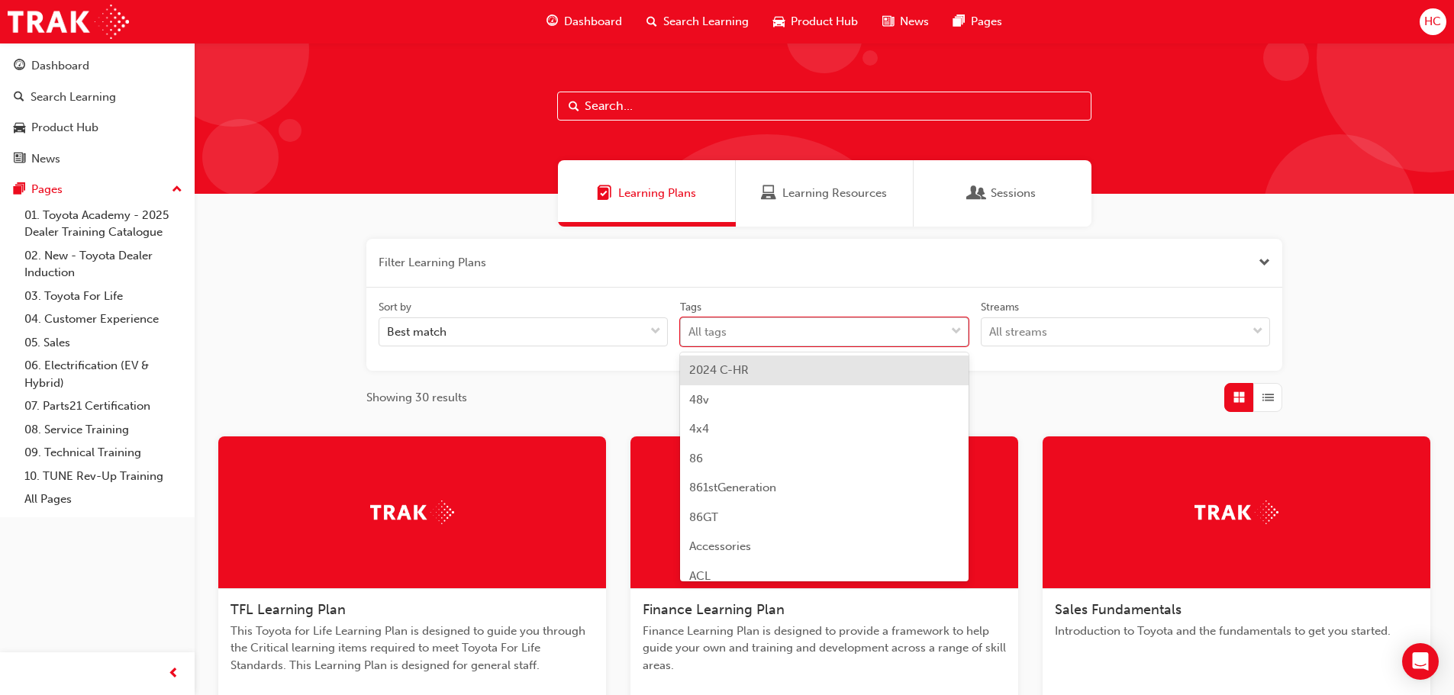
click at [789, 340] on div "All tags" at bounding box center [813, 332] width 265 height 27
click at [690, 338] on input "Tags option 2024 C-HR focused, 1 of 189. 189 results available. Use Up and Down…" at bounding box center [689, 331] width 2 height 13
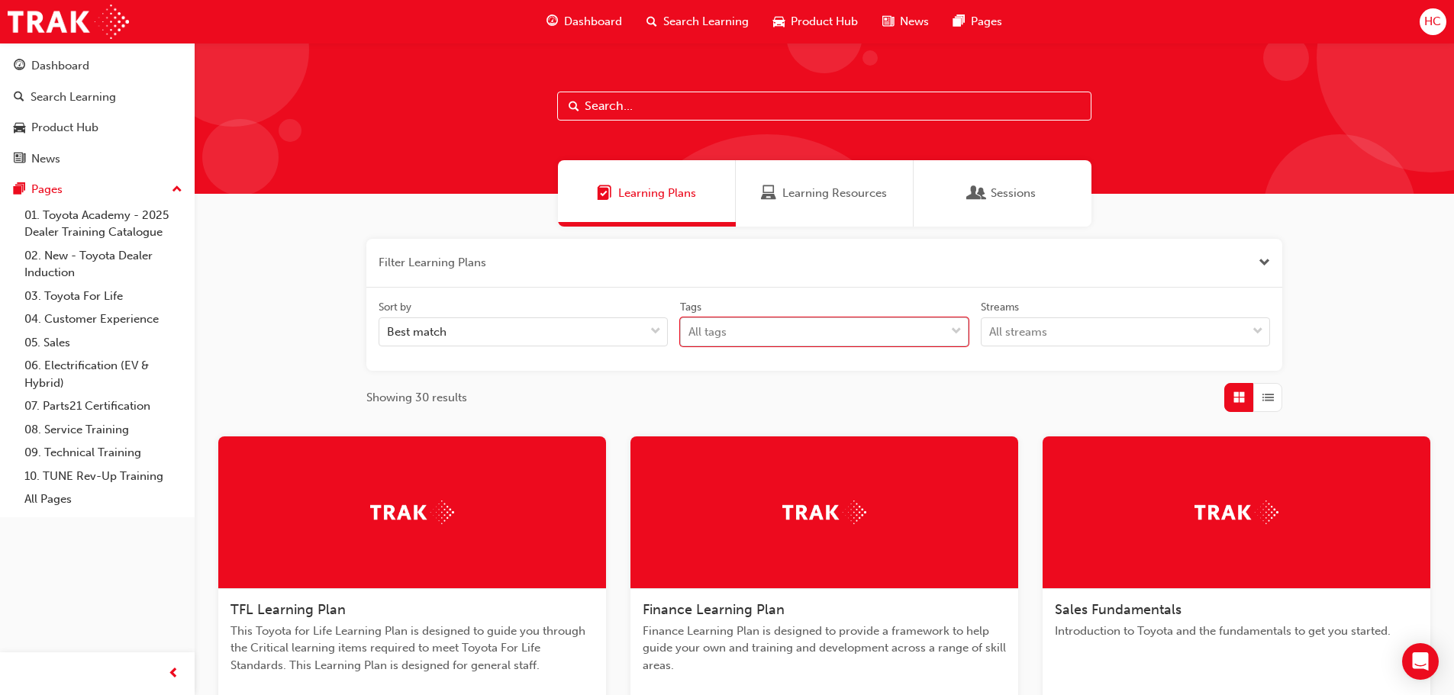
click at [789, 340] on div "All tags" at bounding box center [813, 332] width 265 height 27
click at [690, 338] on input "Tags 0 results available. Select is focused ,type to refine list, press Down to…" at bounding box center [689, 331] width 2 height 13
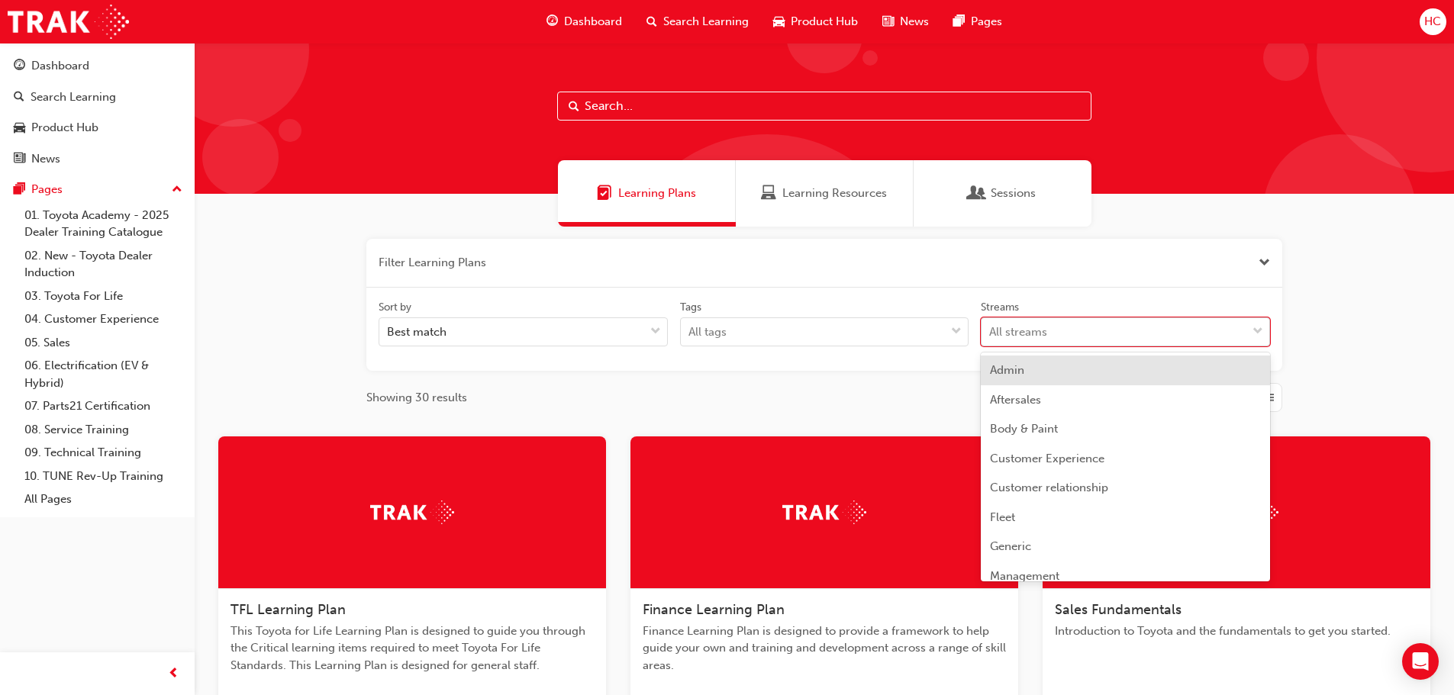
click at [1039, 327] on div "All streams" at bounding box center [1018, 333] width 58 height 18
click at [990, 327] on input "Streams option Admin focused, 1 of 23. 23 results available. Use Up and Down to…" at bounding box center [990, 331] width 2 height 13
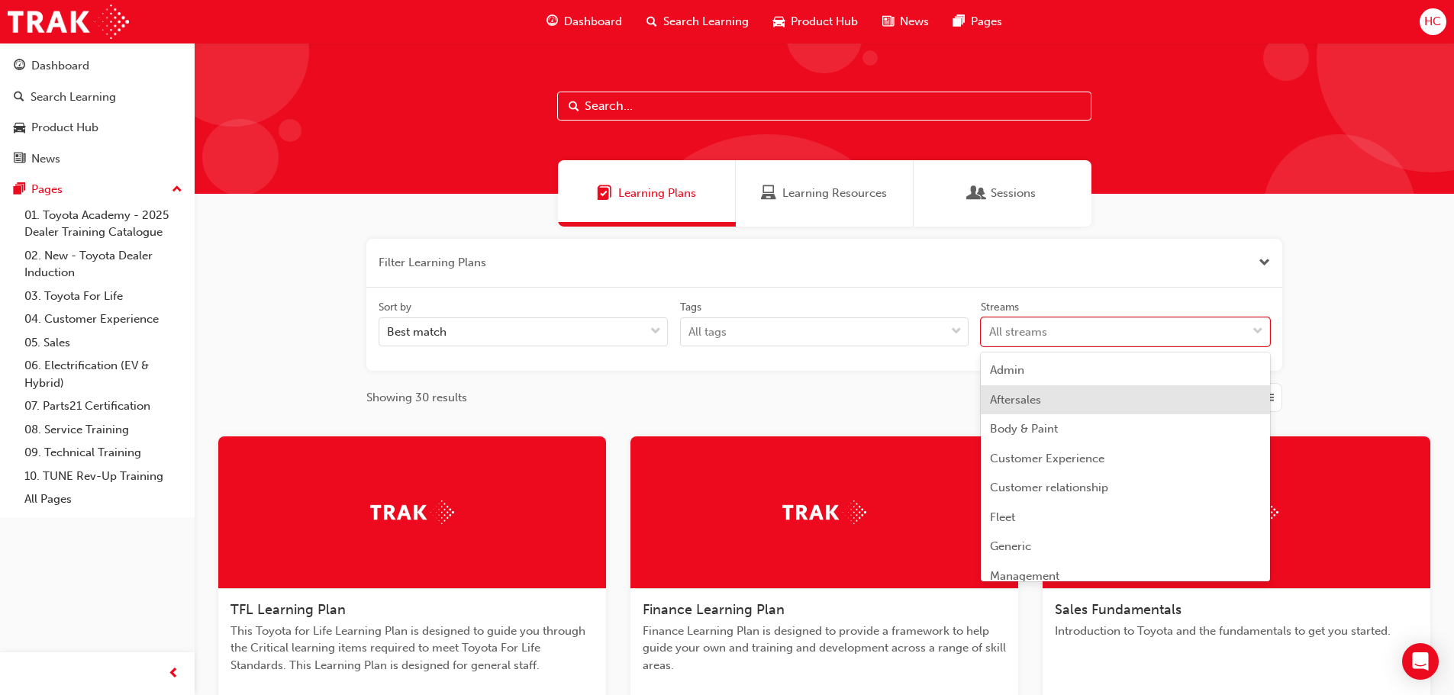
click at [1396, 238] on div "Filter Learning Plans Sort by Best match Tags All tags Streams option Aftersale…" at bounding box center [824, 700] width 1259 height 946
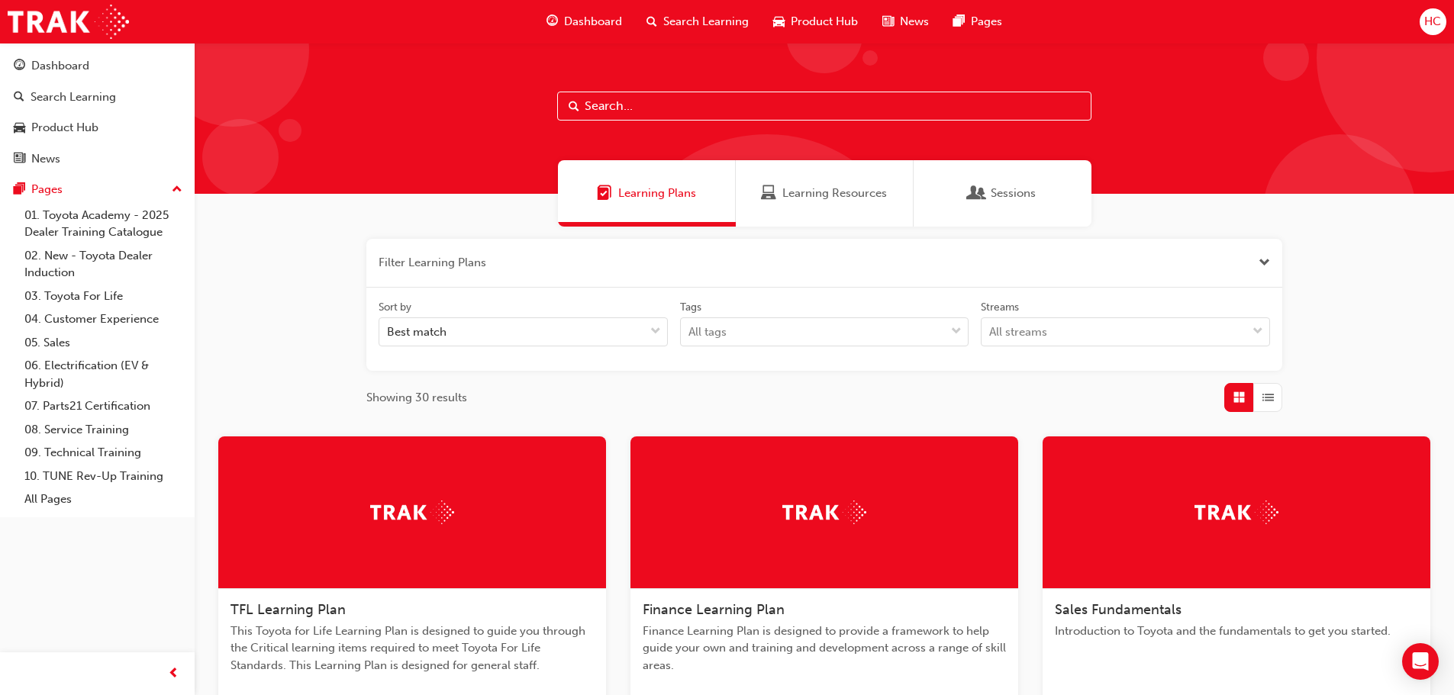
click at [1441, 16] on span "HC" at bounding box center [1432, 22] width 17 height 18
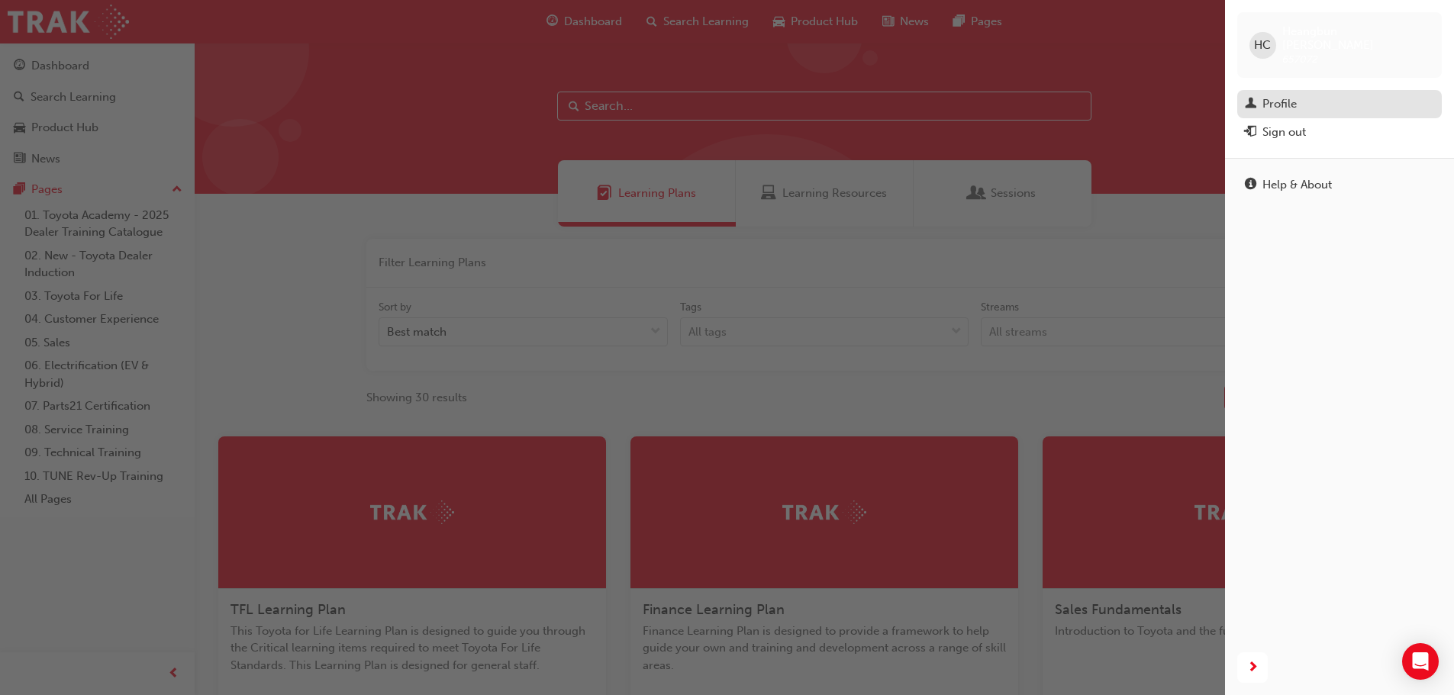
click at [1308, 95] on div "Profile" at bounding box center [1338, 104] width 189 height 19
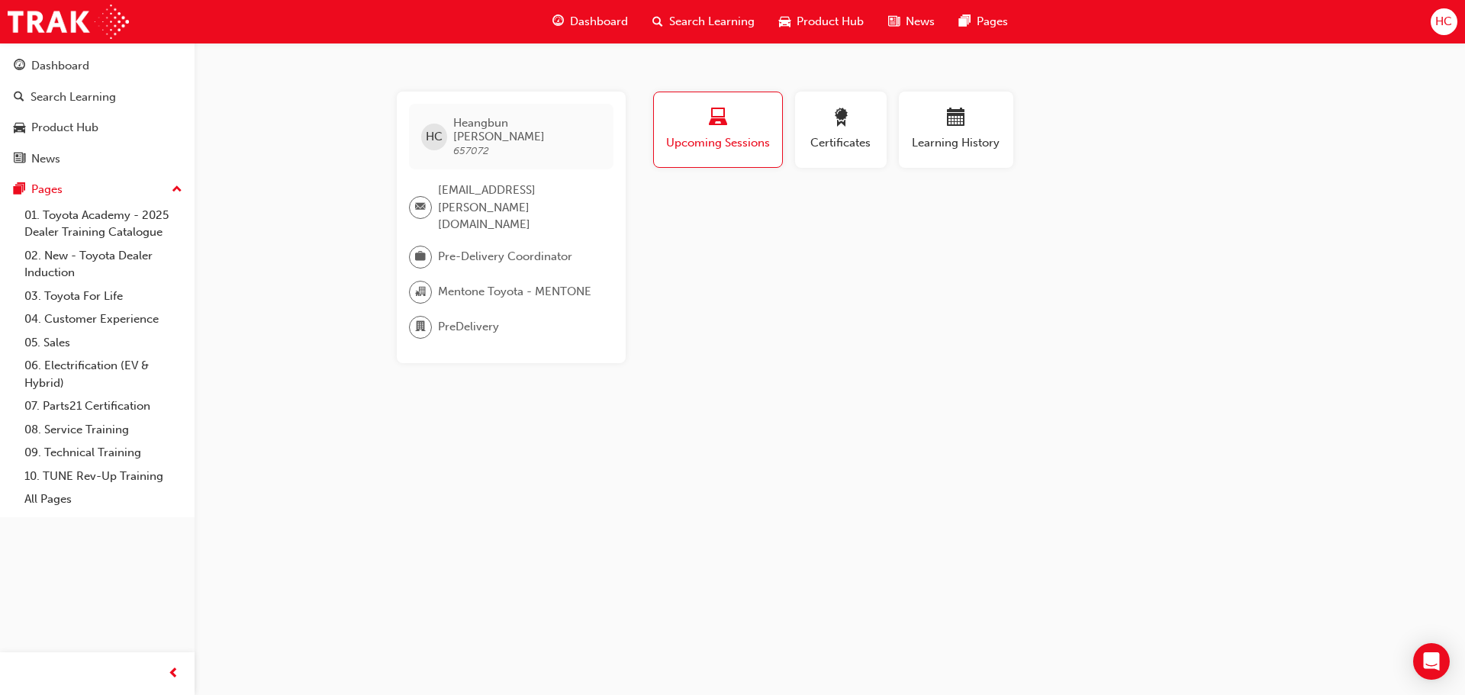
click at [735, 150] on span "Upcoming Sessions" at bounding box center [717, 143] width 105 height 18
click at [823, 136] on span "Certificates" at bounding box center [840, 143] width 69 height 18
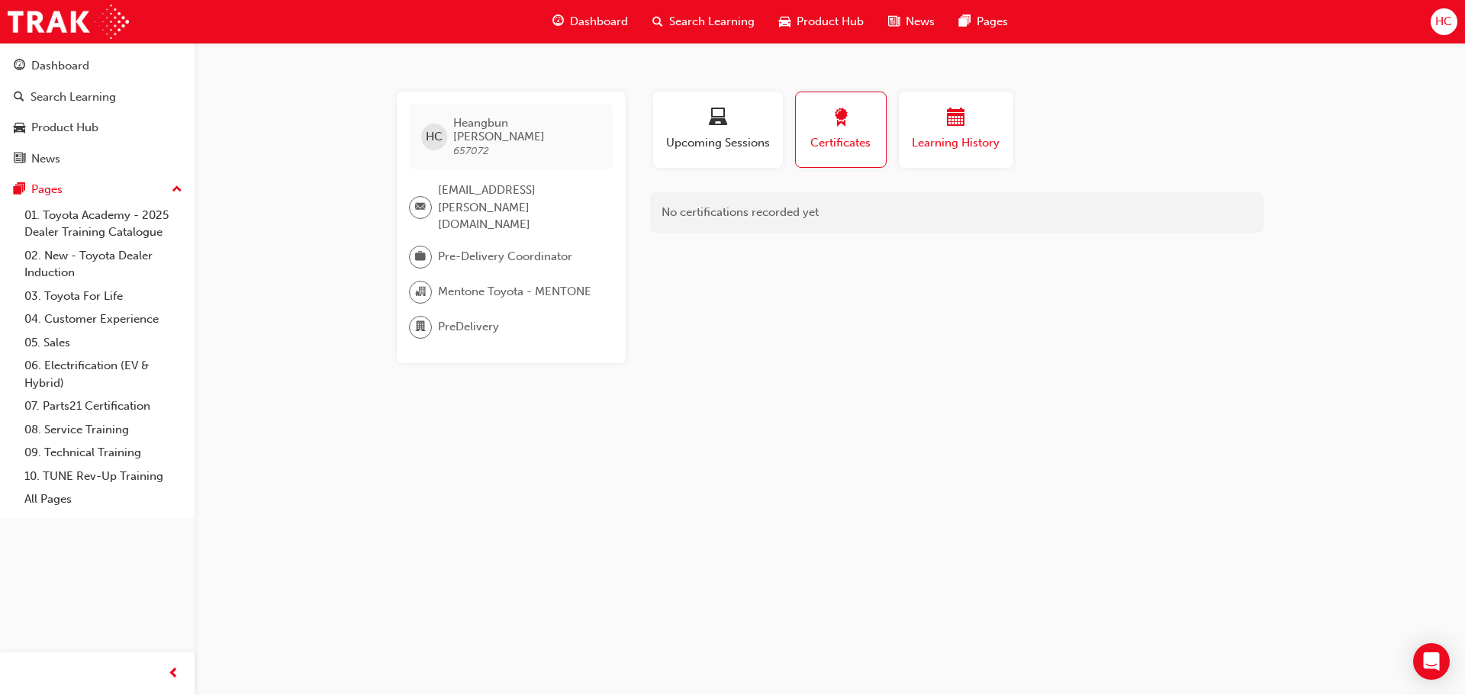
click at [923, 136] on span "Learning History" at bounding box center [956, 143] width 92 height 18
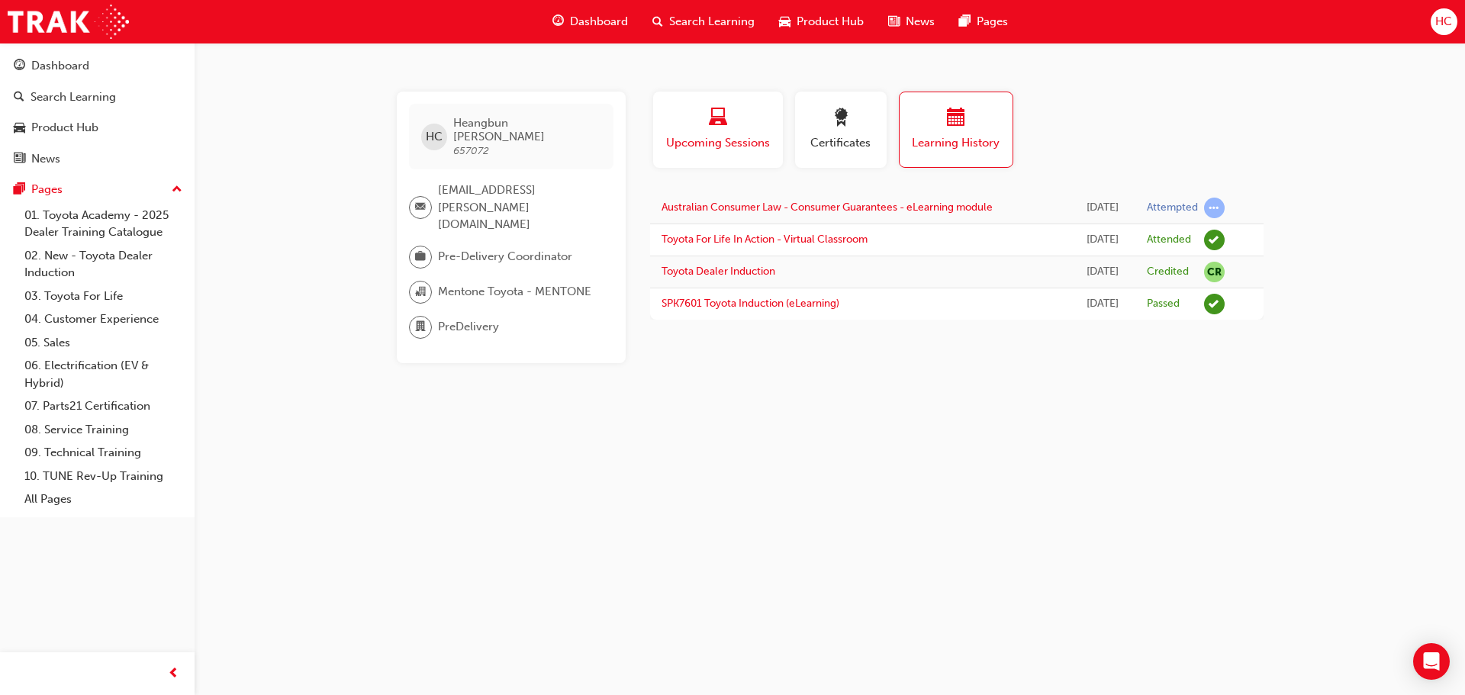
click at [696, 151] on span "Upcoming Sessions" at bounding box center [718, 143] width 107 height 18
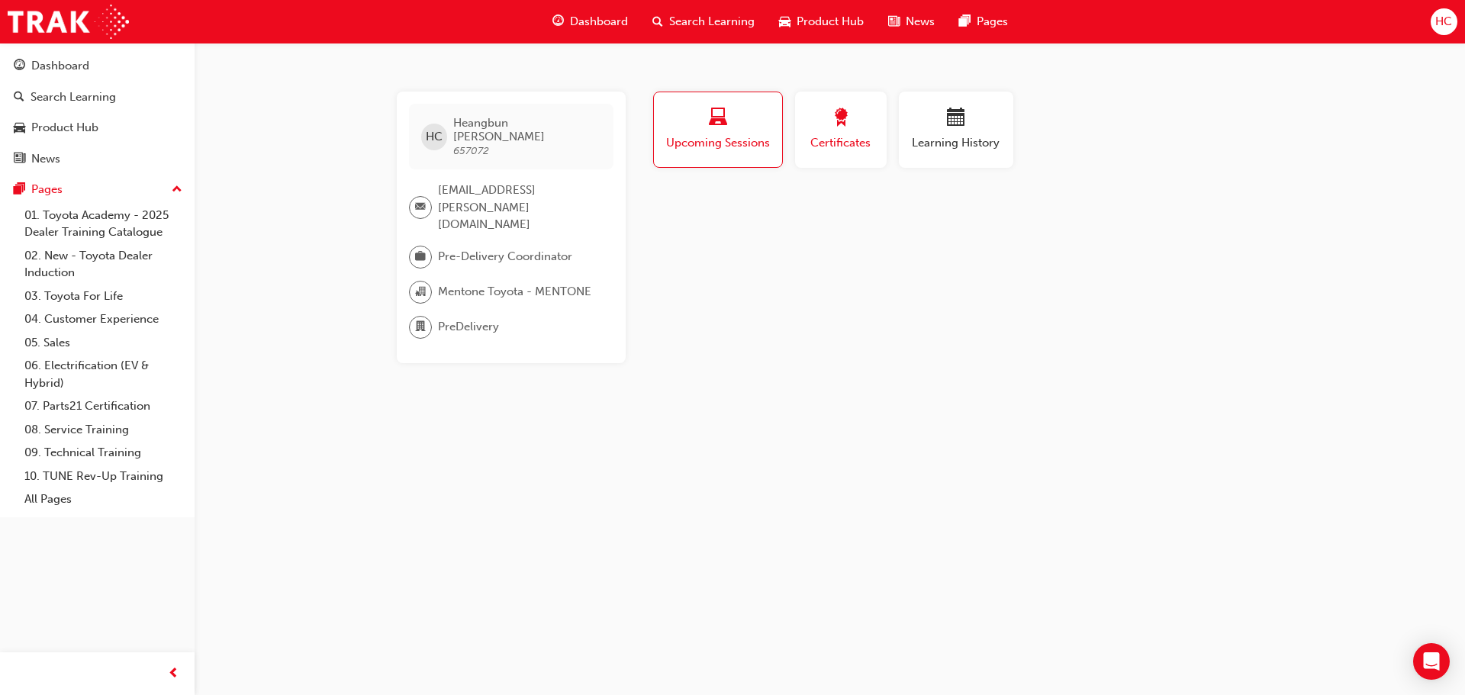
click at [811, 134] on div "Profile Upcoming Sessions Certificates Learning History" at bounding box center [957, 136] width 644 height 89
click at [824, 130] on div "button" at bounding box center [840, 120] width 69 height 24
click at [722, 127] on span "laptop-icon" at bounding box center [718, 118] width 18 height 21
click at [439, 128] on span "HC" at bounding box center [434, 137] width 17 height 18
click at [478, 182] on span "[EMAIL_ADDRESS][PERSON_NAME][DOMAIN_NAME]" at bounding box center [519, 208] width 163 height 52
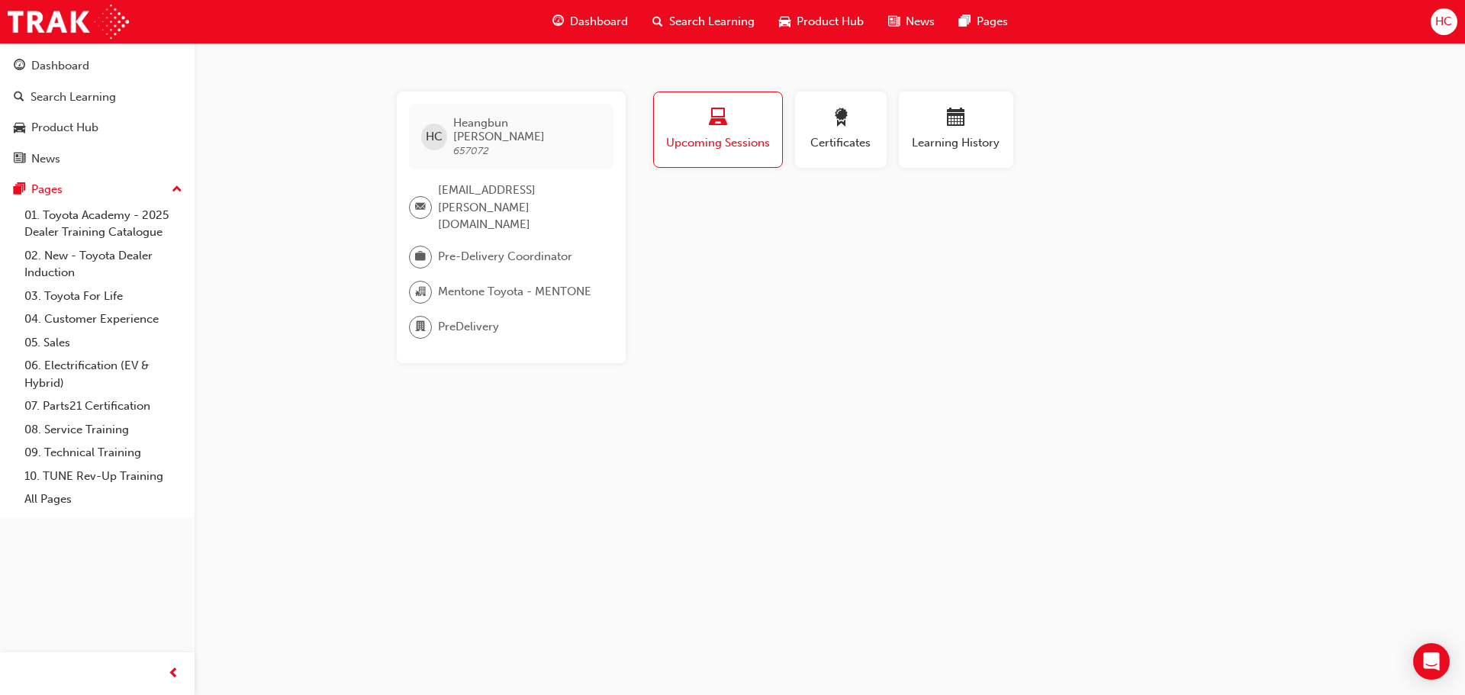
click at [469, 213] on div "HC Heangbun [PERSON_NAME] 657072 [EMAIL_ADDRESS][PERSON_NAME][DOMAIN_NAME] Pre-…" at bounding box center [511, 228] width 229 height 272
drag, startPoint x: 471, startPoint y: 235, endPoint x: 204, endPoint y: 202, distance: 269.1
click at [469, 246] on div "Pre-Delivery Coordinator" at bounding box center [505, 257] width 192 height 23
click at [103, 81] on button "Dashboard Search Learning Product Hub News Pages" at bounding box center [97, 112] width 182 height 127
click at [101, 70] on div "Dashboard" at bounding box center [97, 65] width 167 height 19
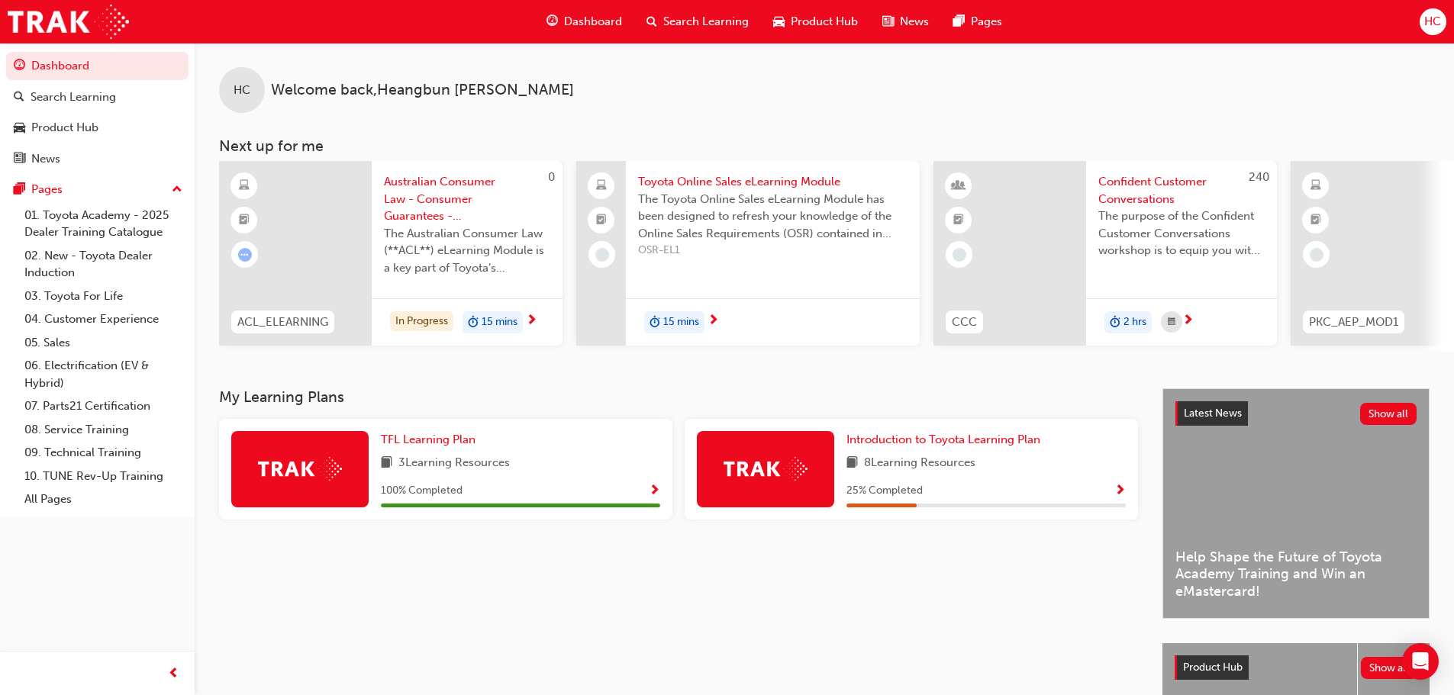
click at [1434, 9] on div "HC" at bounding box center [1432, 21] width 27 height 27
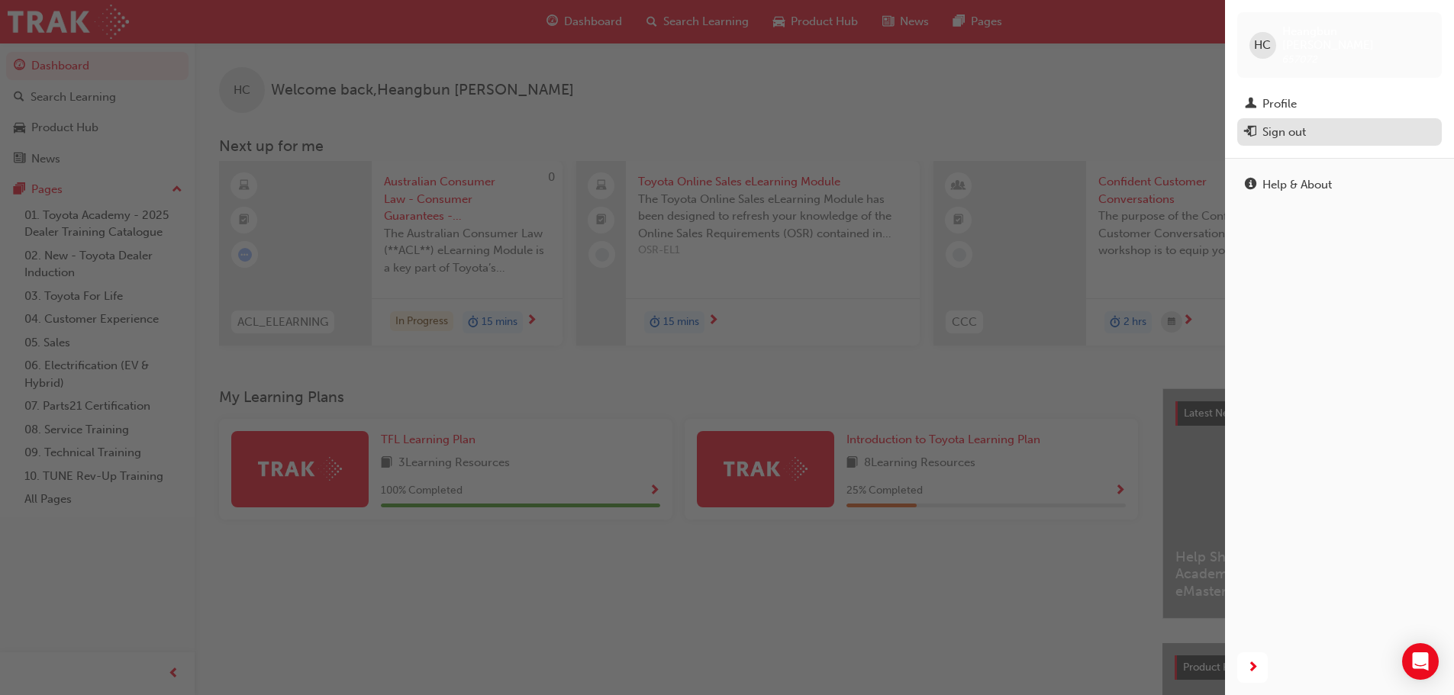
click at [1338, 123] on div "Sign out" at bounding box center [1338, 132] width 189 height 19
